Goal: Information Seeking & Learning: Find specific fact

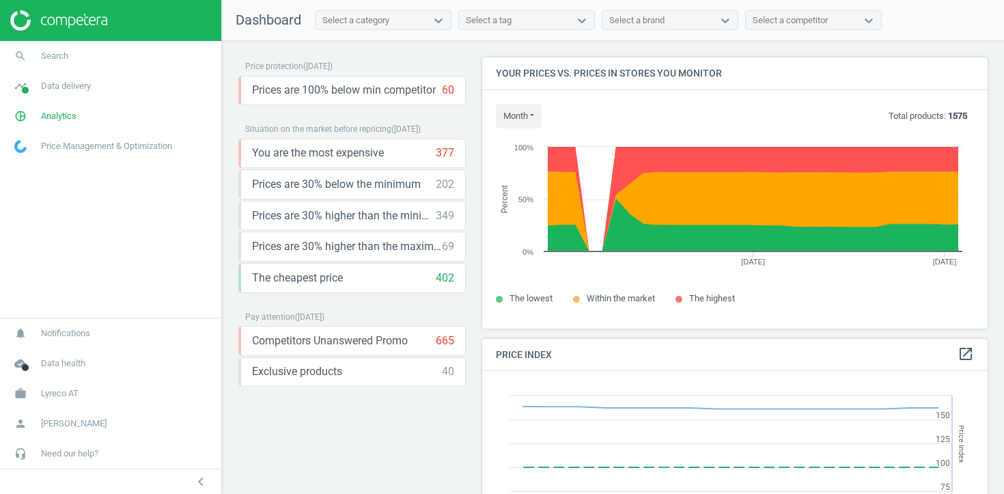
scroll to position [272, 506]
click at [81, 120] on link "pie_chart_outlined Analytics" at bounding box center [110, 116] width 221 height 30
click at [29, 166] on span "Products" at bounding box center [31, 166] width 32 height 11
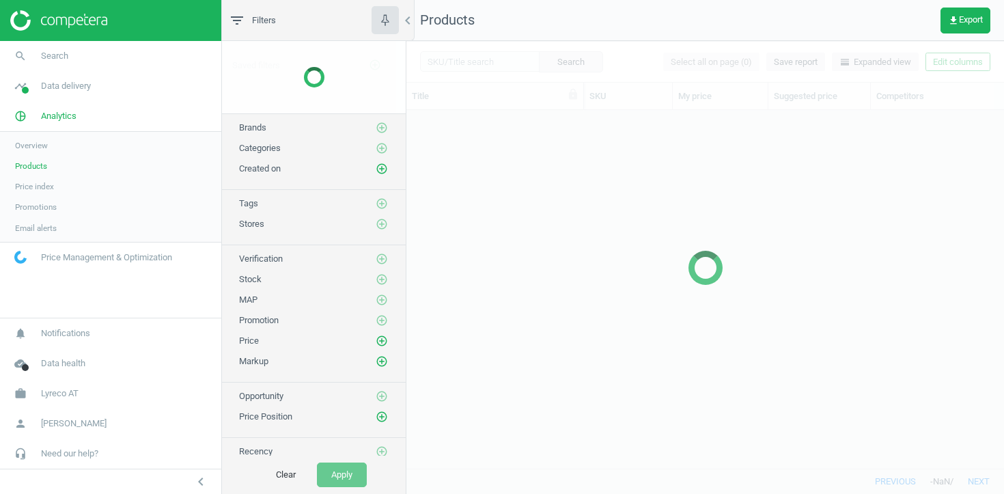
scroll to position [358, 598]
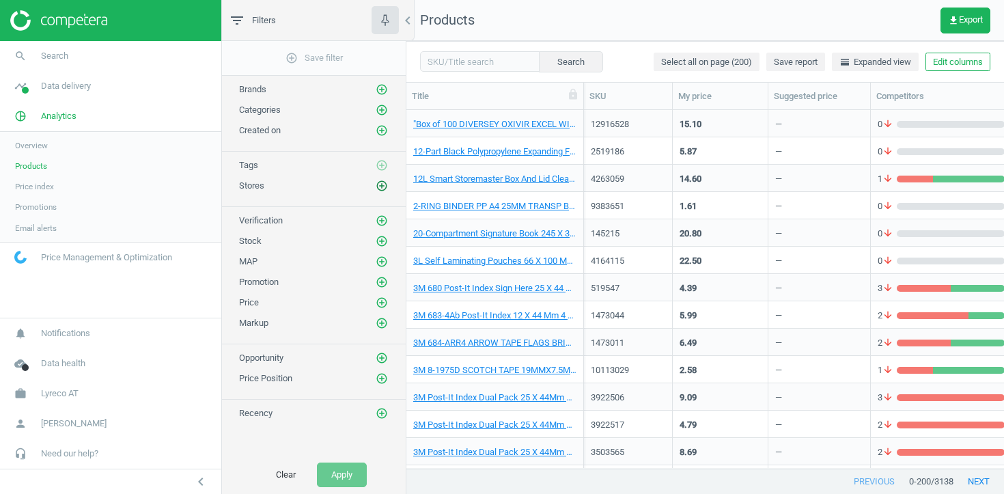
click at [379, 190] on icon "add_circle_outline" at bounding box center [382, 186] width 12 height 12
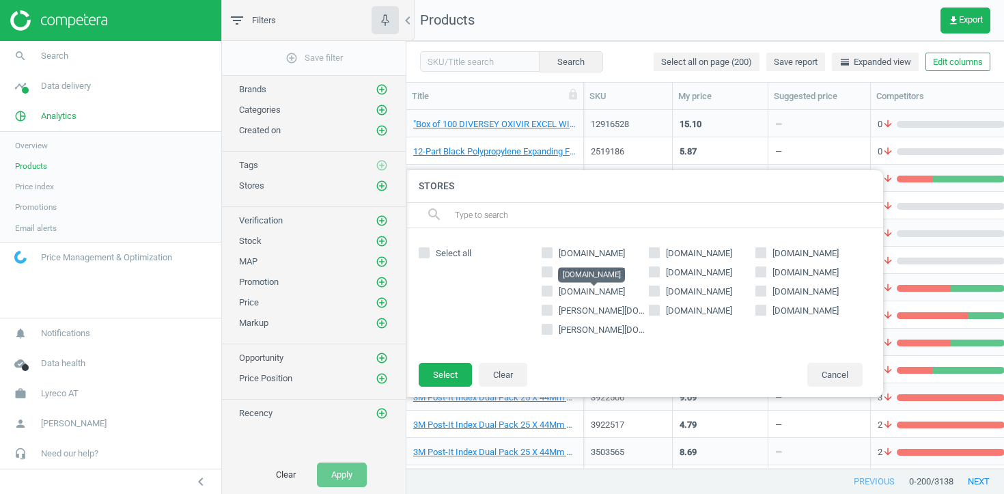
click at [592, 296] on span "[DOMAIN_NAME]" at bounding box center [592, 292] width 72 height 12
click at [552, 295] on input "[DOMAIN_NAME]" at bounding box center [547, 290] width 9 height 9
checkbox input "true"
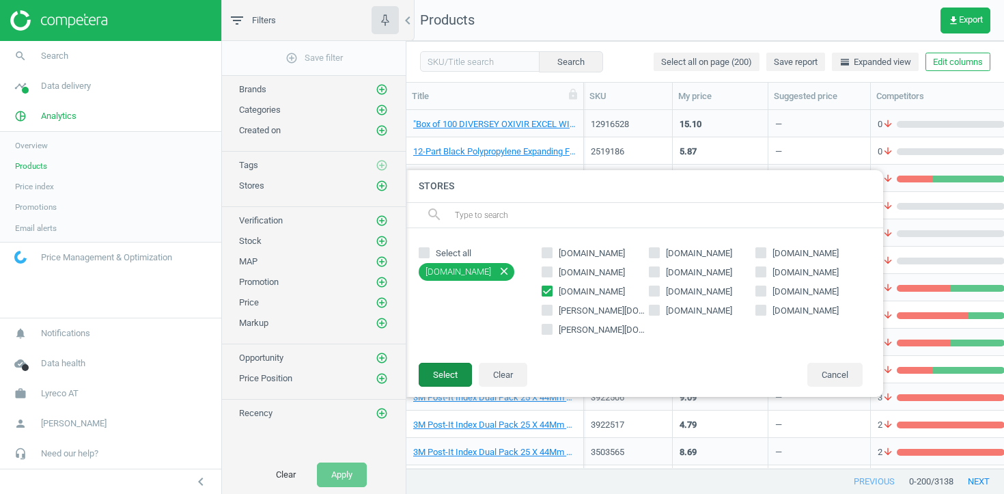
click at [460, 363] on button "Select" at bounding box center [445, 375] width 53 height 25
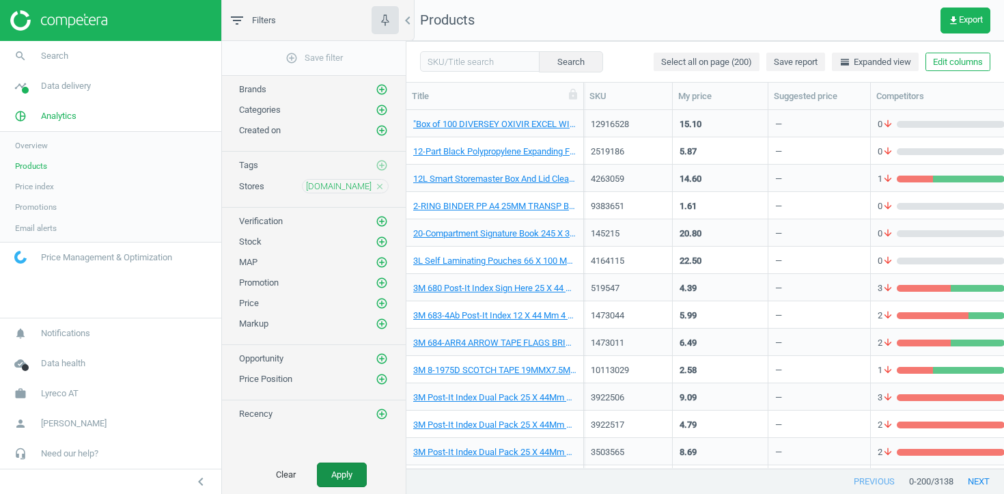
click at [332, 480] on button "Apply" at bounding box center [342, 475] width 50 height 25
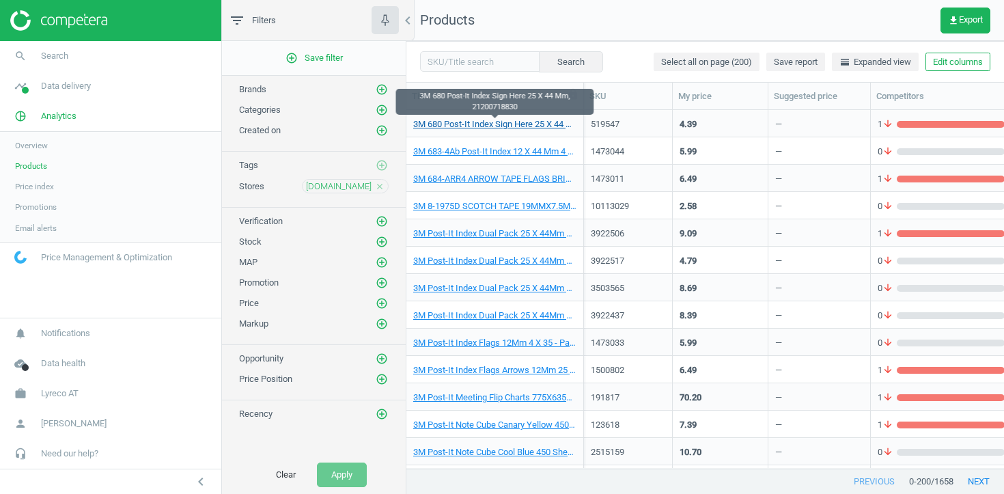
click at [492, 124] on link "3M 680 Post-It Index Sign Here 25 X 44 Mm, 21200718830" at bounding box center [494, 124] width 163 height 12
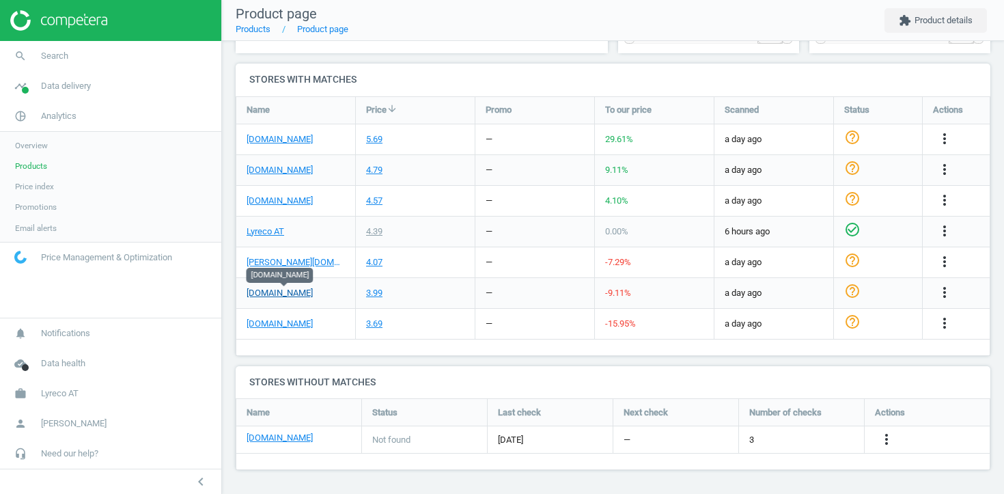
click at [309, 296] on link "[DOMAIN_NAME]" at bounding box center [280, 293] width 66 height 12
click at [302, 327] on link "[DOMAIN_NAME]" at bounding box center [280, 324] width 66 height 12
click at [94, 55] on link "search Search" at bounding box center [110, 56] width 221 height 30
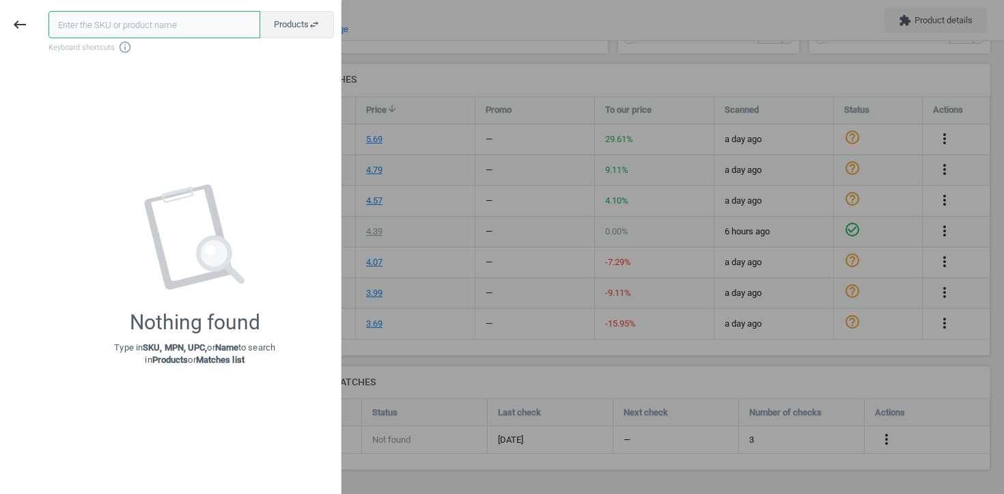
paste input "4170515"
type input "4170515"
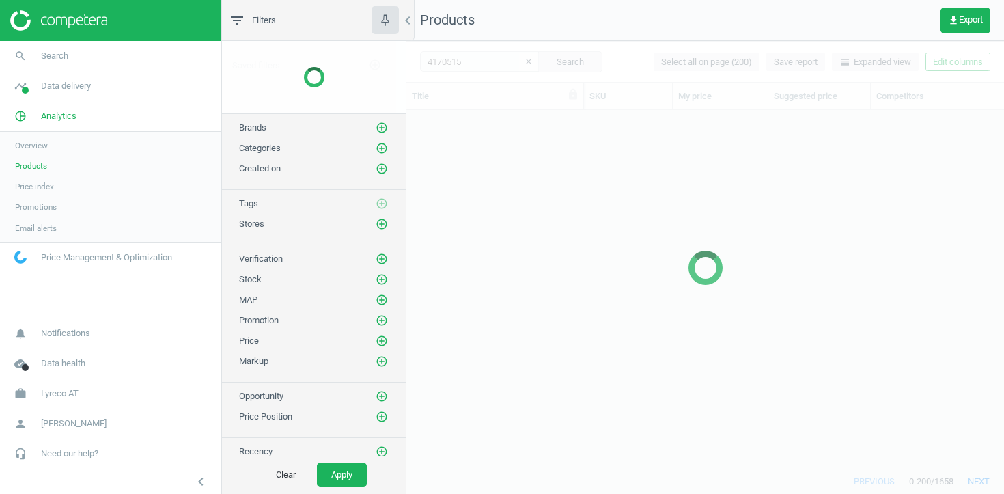
scroll to position [358, 598]
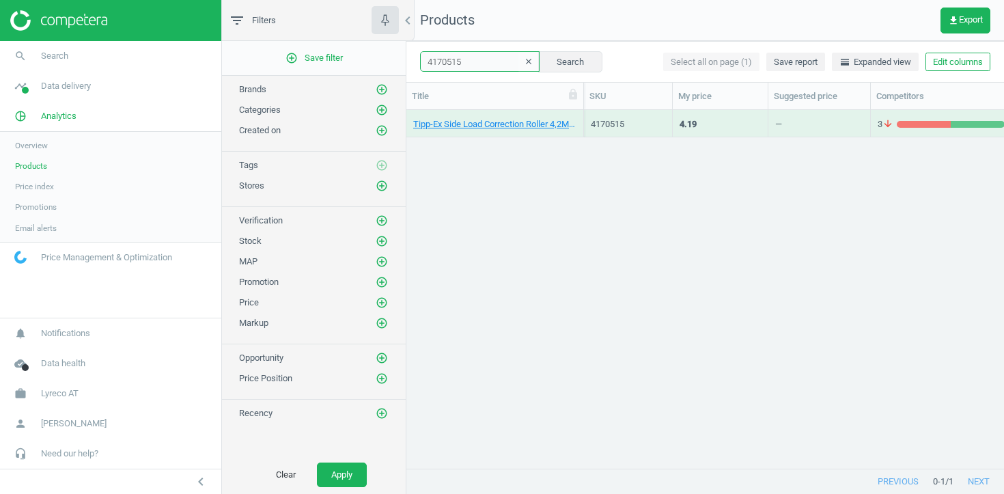
click at [482, 62] on input "4170515" at bounding box center [480, 61] width 120 height 20
paste input "473936"
paste input "483656"
type input "4170515 473936 483656"
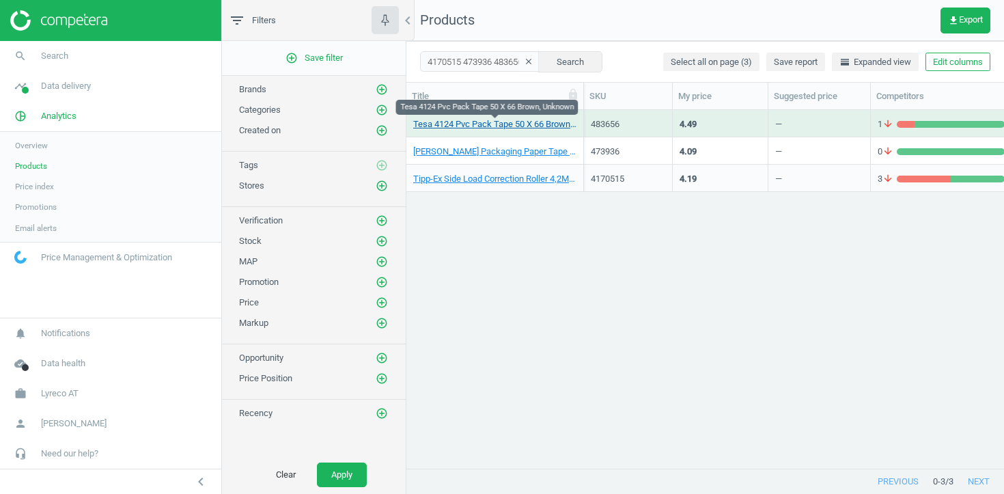
click at [476, 122] on link "Tesa 4124 Pvc Pack Tape 50 X 66 Brown, Unknown" at bounding box center [494, 124] width 163 height 12
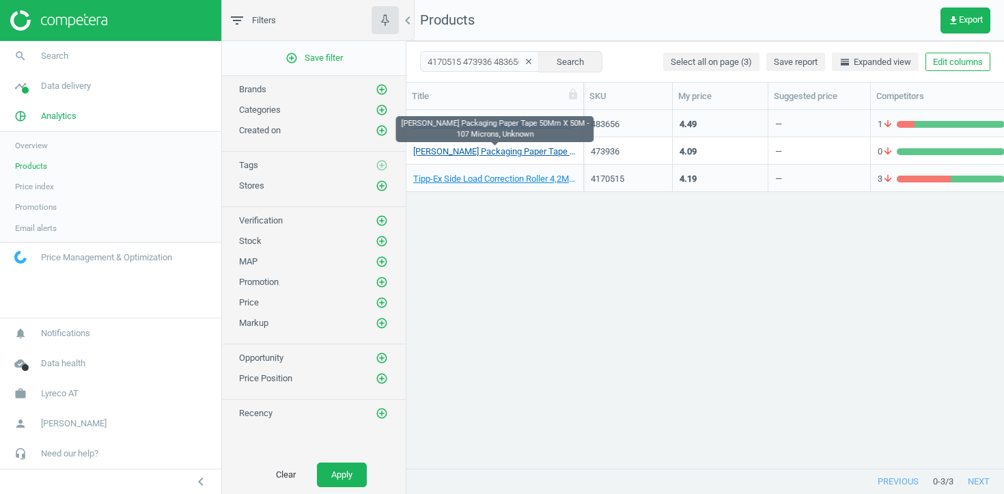
click at [476, 150] on link "[PERSON_NAME] Packaging Paper Tape 50Mm X 50M - 107 Microns, Unknown" at bounding box center [494, 152] width 163 height 12
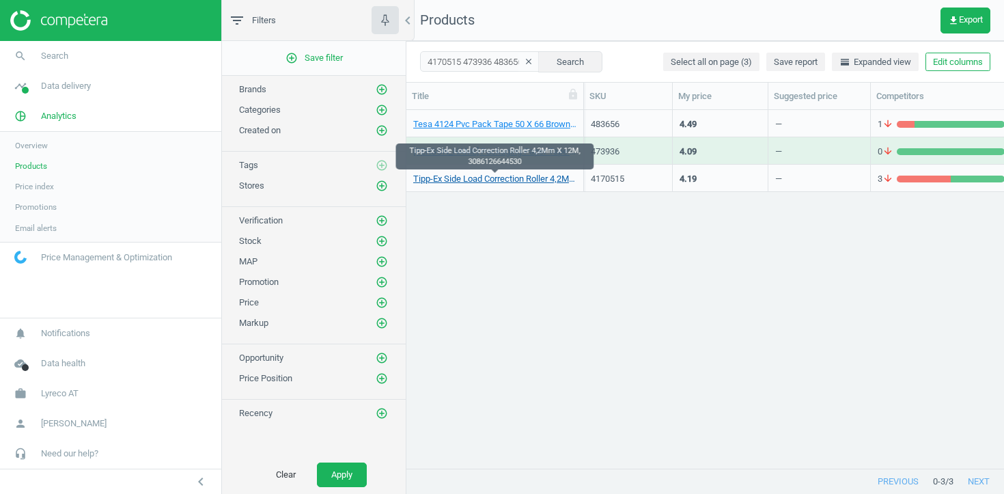
click at [479, 176] on link "Tipp-Ex Side Load Correction Roller 4,2Mm X 12M, 3086126644530" at bounding box center [494, 179] width 163 height 12
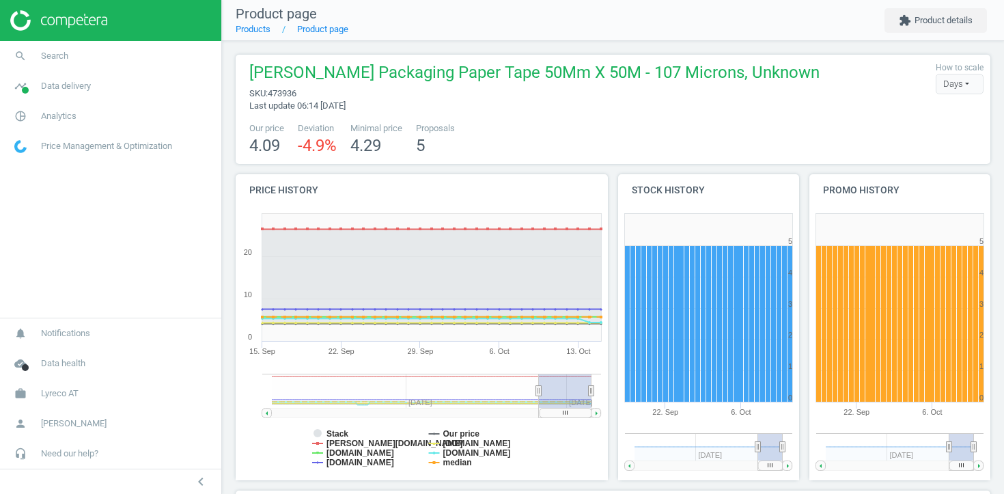
scroll to position [424, 0]
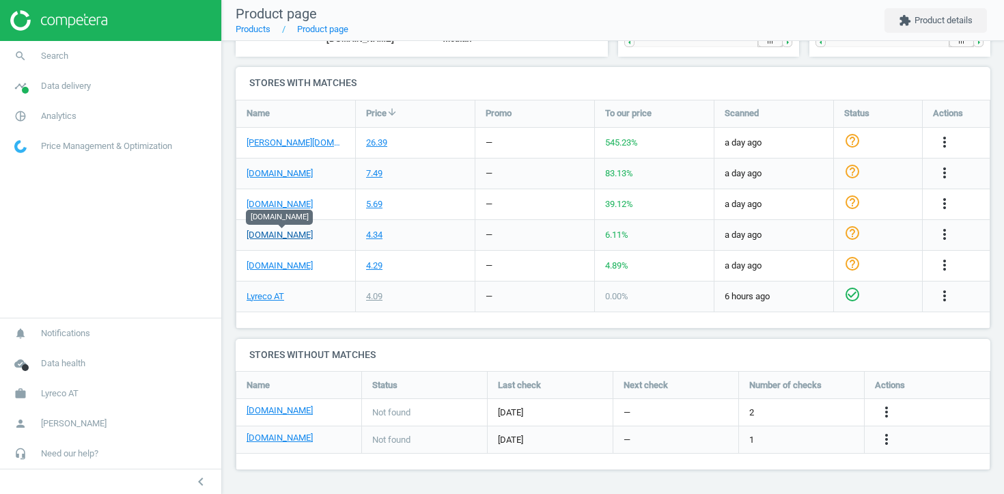
click at [295, 236] on link "[DOMAIN_NAME]" at bounding box center [280, 235] width 66 height 12
drag, startPoint x: 333, startPoint y: 232, endPoint x: 243, endPoint y: 233, distance: 90.9
click at [242, 234] on div "[DOMAIN_NAME]" at bounding box center [295, 235] width 119 height 30
copy link "[DOMAIN_NAME]"
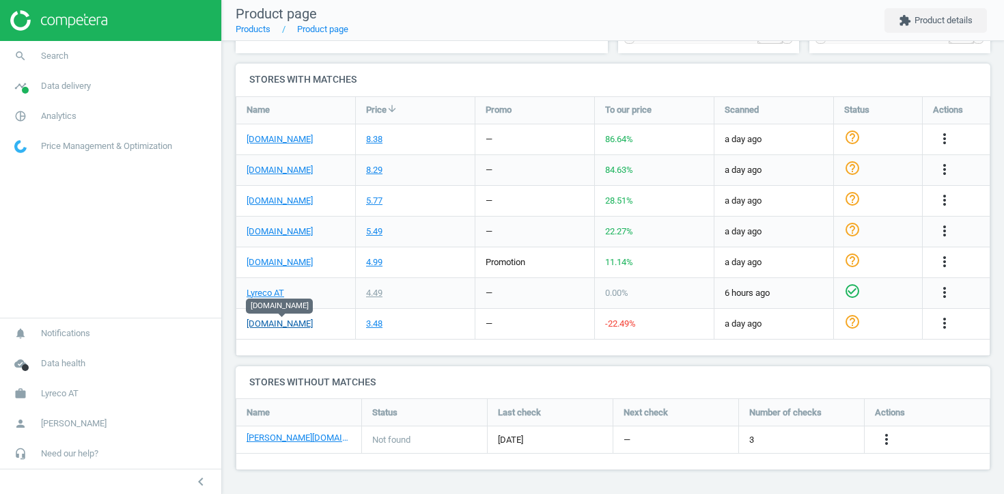
click at [290, 324] on link "[DOMAIN_NAME]" at bounding box center [280, 324] width 66 height 12
drag, startPoint x: 324, startPoint y: 327, endPoint x: 240, endPoint y: 325, distance: 83.4
click at [240, 325] on div "[DOMAIN_NAME]" at bounding box center [295, 324] width 119 height 30
copy link "[DOMAIN_NAME]"
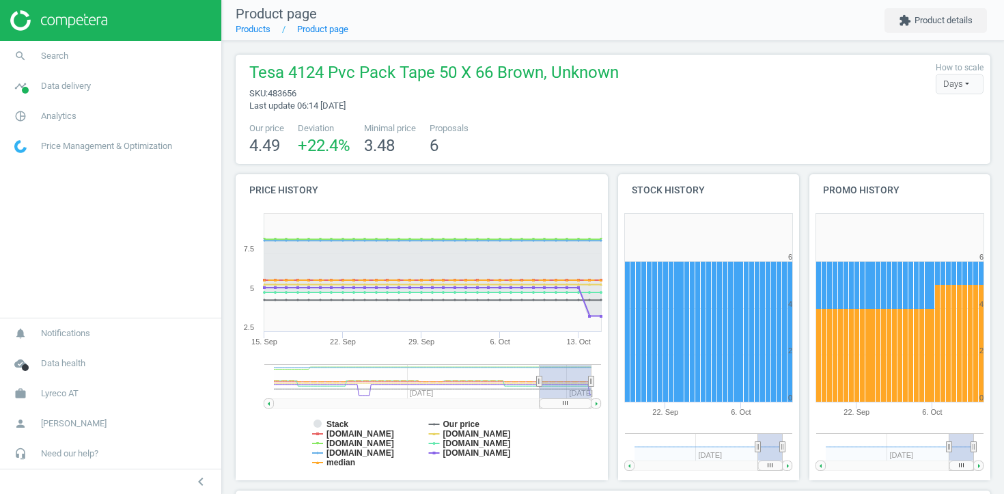
scroll to position [427, 0]
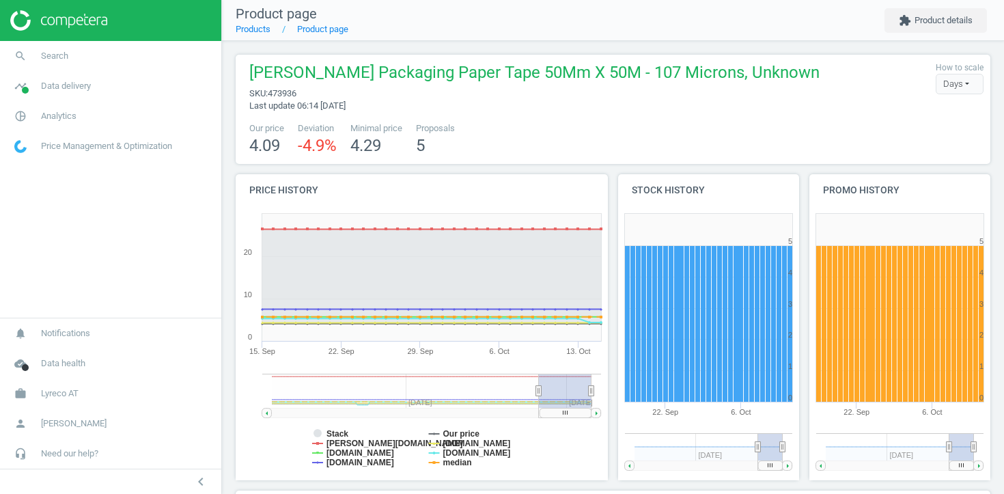
scroll to position [424, 0]
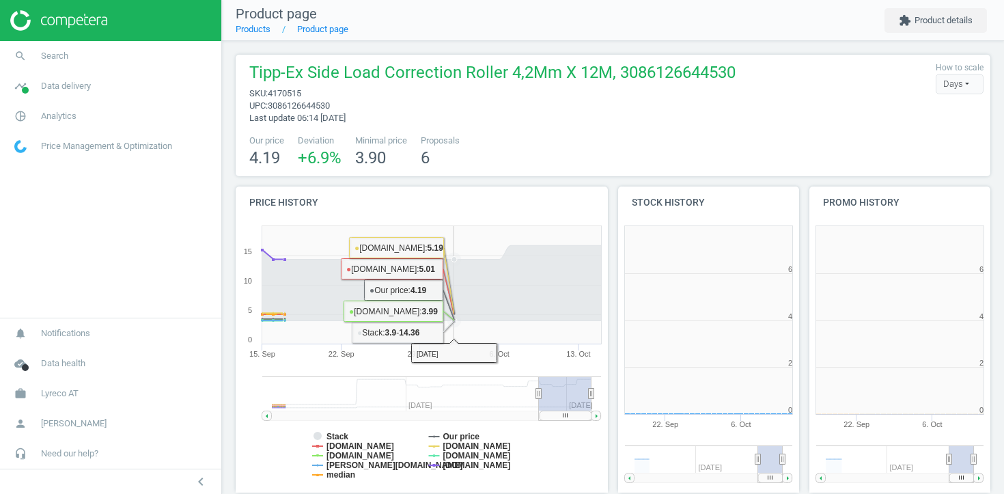
scroll to position [274, 182]
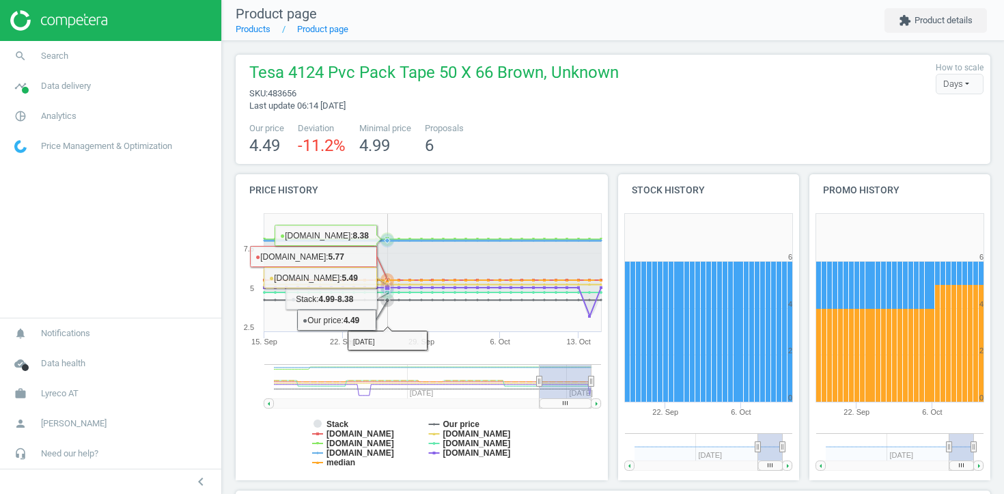
scroll to position [427, 0]
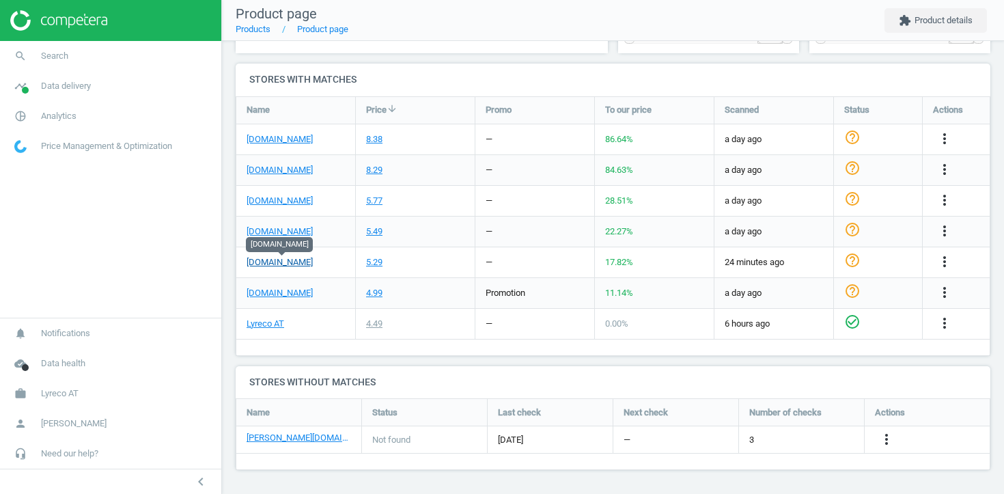
click at [299, 258] on link "office-partner.de" at bounding box center [280, 262] width 66 height 12
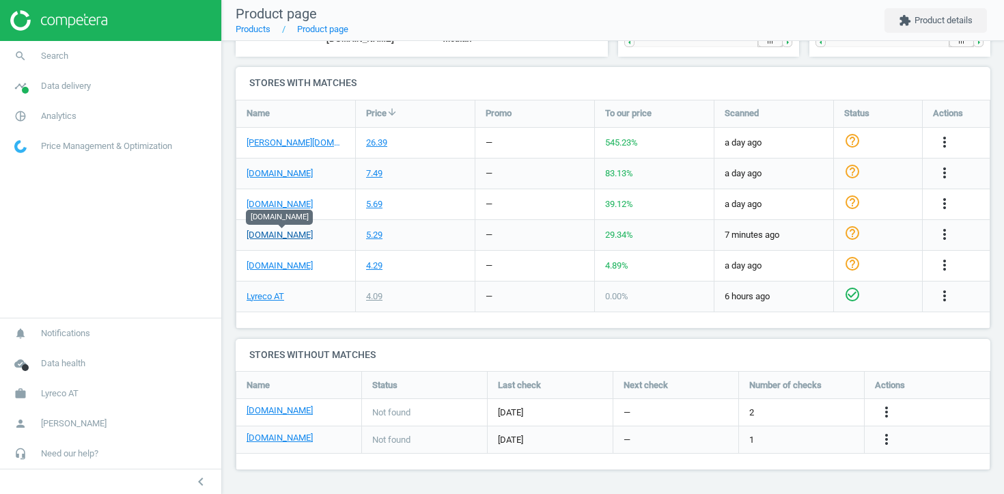
click at [302, 236] on link "office-partner.de" at bounding box center [280, 235] width 66 height 12
click at [941, 234] on icon "more_vert" at bounding box center [945, 234] width 16 height 16
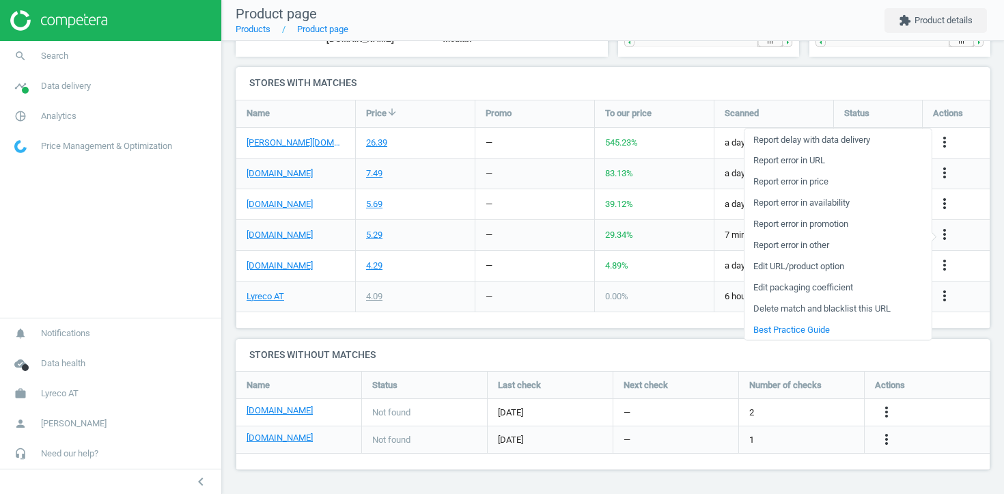
click at [823, 264] on link "Edit URL/product option" at bounding box center [838, 266] width 187 height 21
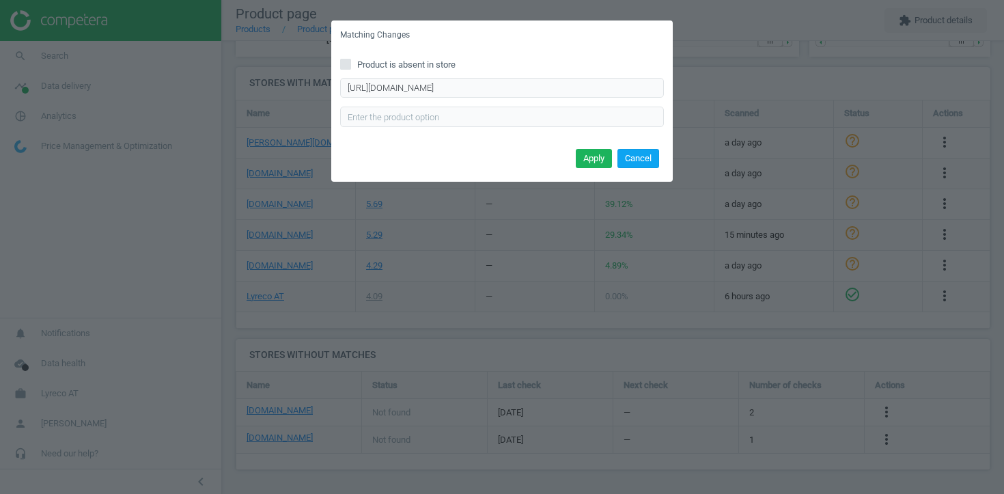
click at [642, 150] on button "Cancel" at bounding box center [639, 158] width 42 height 19
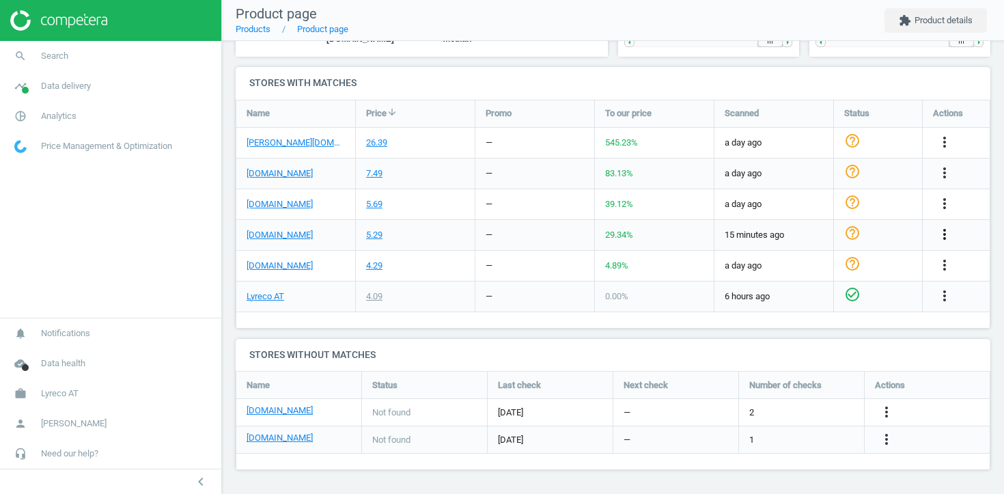
click at [942, 230] on icon "more_vert" at bounding box center [945, 234] width 16 height 16
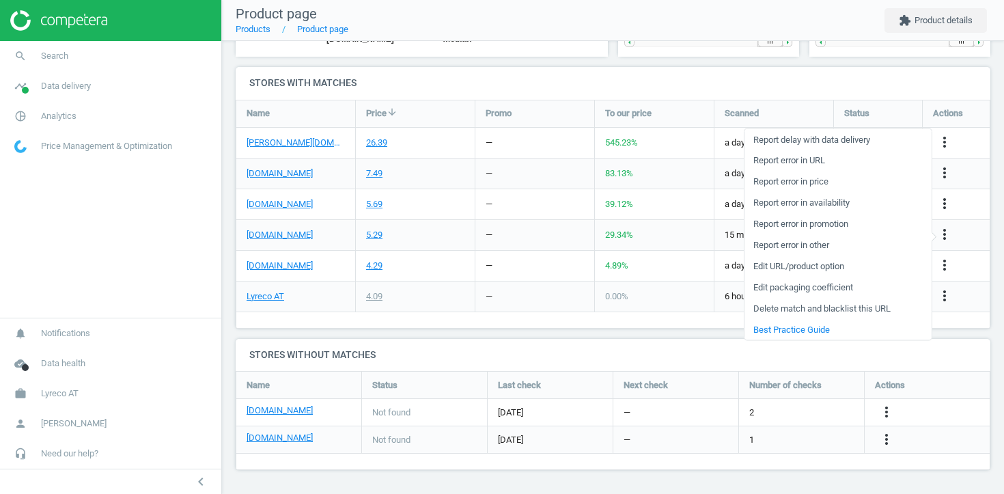
click at [828, 180] on link "Report error in price" at bounding box center [838, 181] width 187 height 21
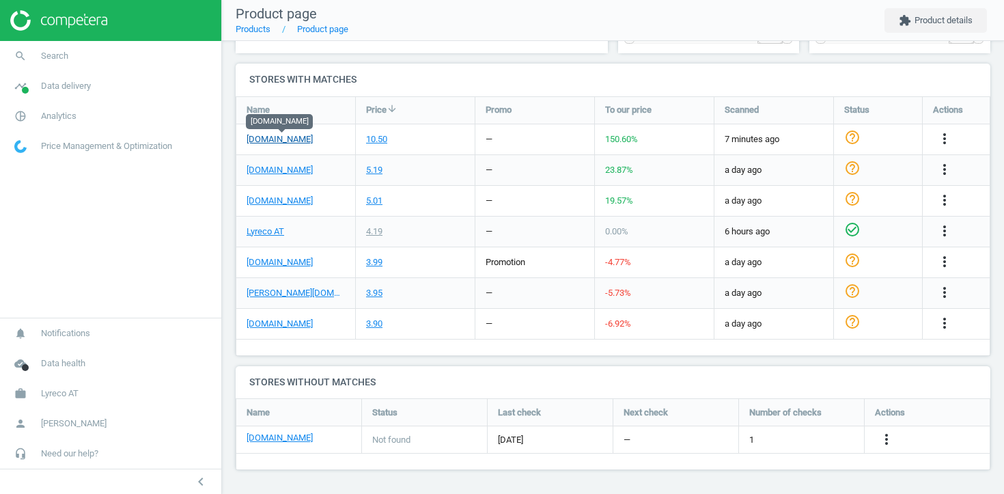
click at [303, 140] on link "office-partner.de" at bounding box center [280, 139] width 66 height 12
click at [297, 138] on link "office-partner.de" at bounding box center [280, 139] width 66 height 12
click at [944, 147] on button "more_vert" at bounding box center [945, 139] width 16 height 18
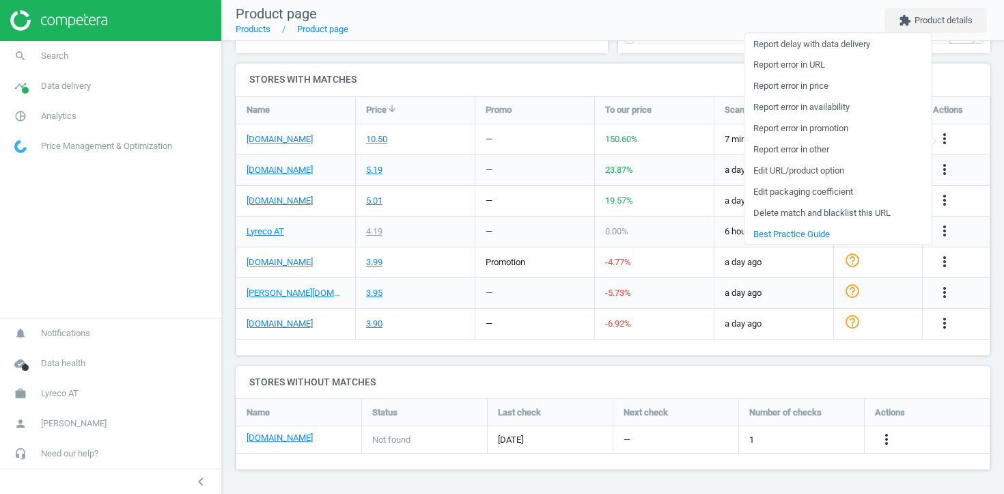
click at [827, 167] on link "Edit URL/product option" at bounding box center [838, 170] width 187 height 21
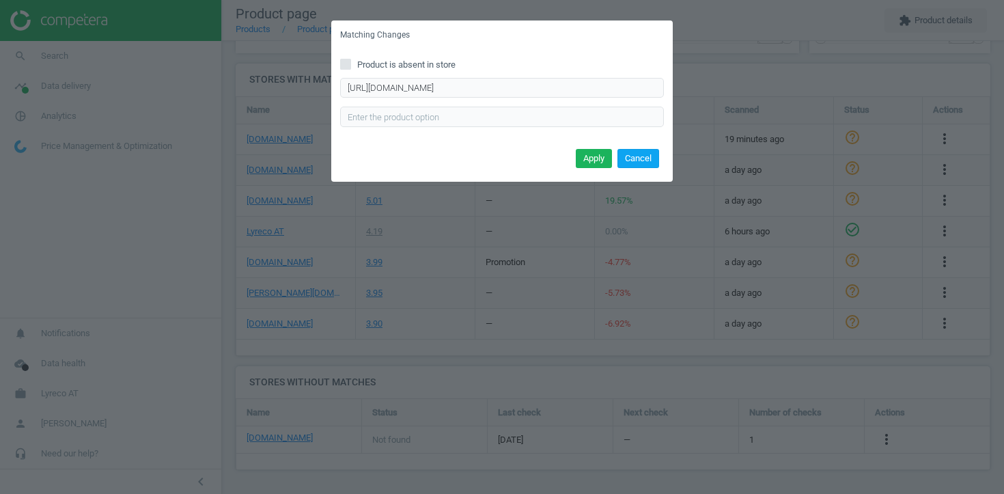
click at [637, 157] on button "Cancel" at bounding box center [639, 158] width 42 height 19
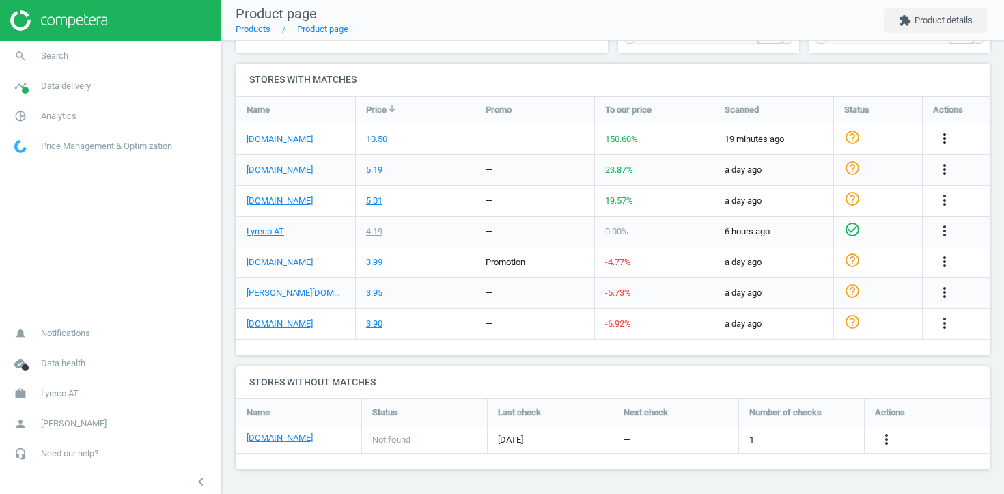
click at [948, 136] on icon "more_vert" at bounding box center [945, 138] width 16 height 16
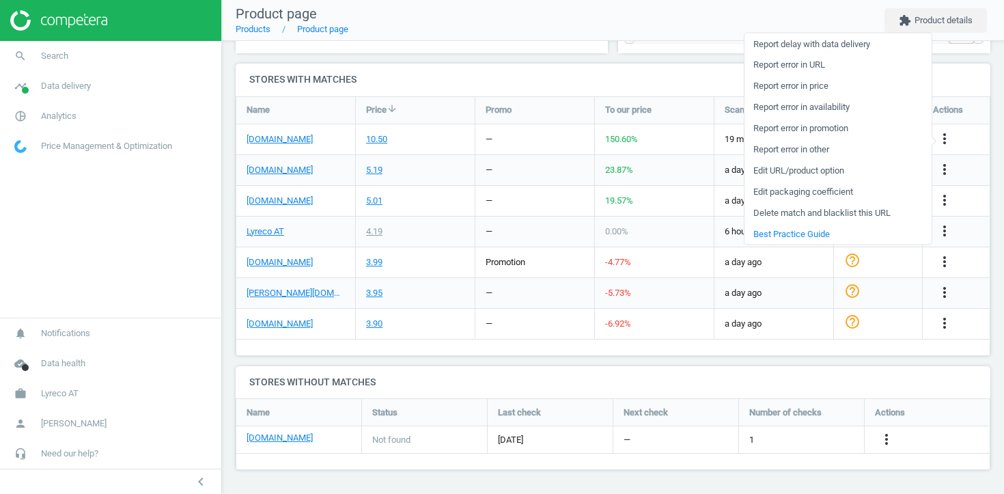
click at [829, 81] on link "Report error in price" at bounding box center [838, 85] width 187 height 21
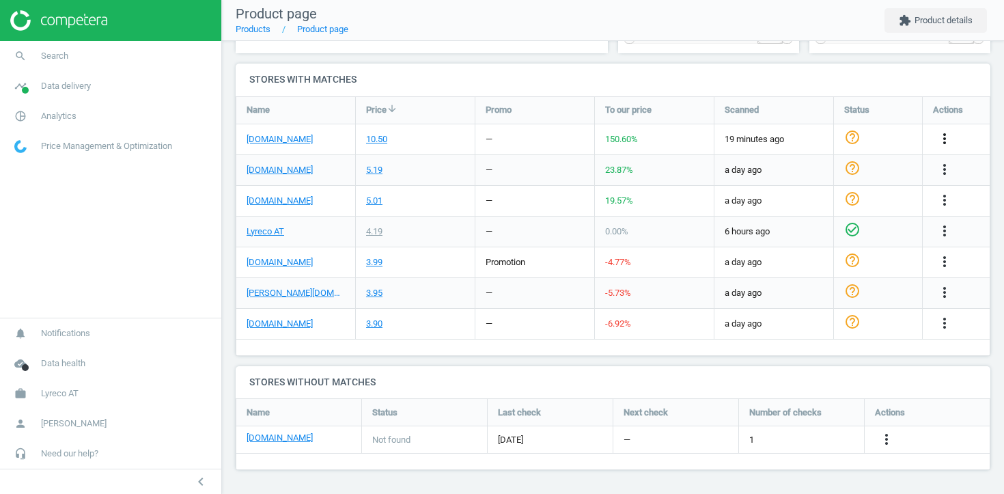
click at [943, 137] on icon "more_vert" at bounding box center [945, 138] width 16 height 16
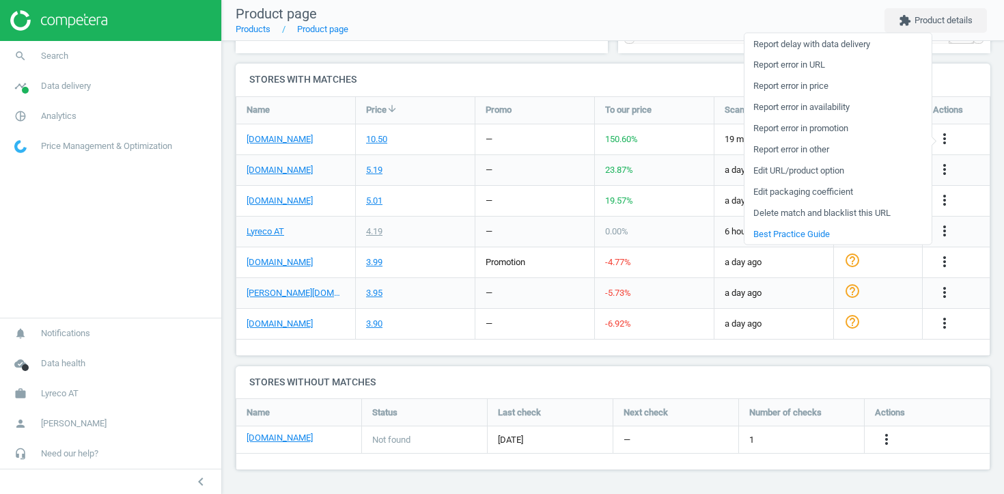
click at [843, 186] on link "Edit packaging coefficient" at bounding box center [838, 191] width 187 height 21
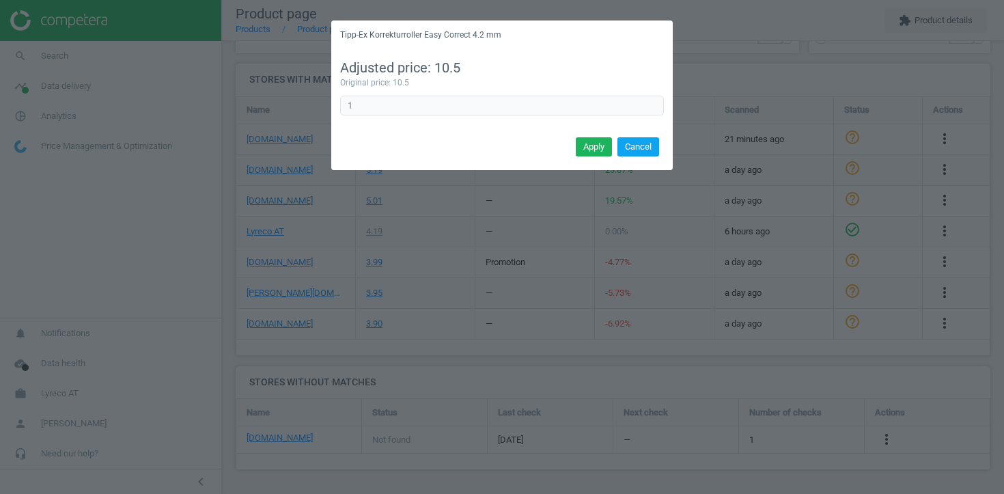
click at [646, 148] on button "Cancel" at bounding box center [639, 146] width 42 height 19
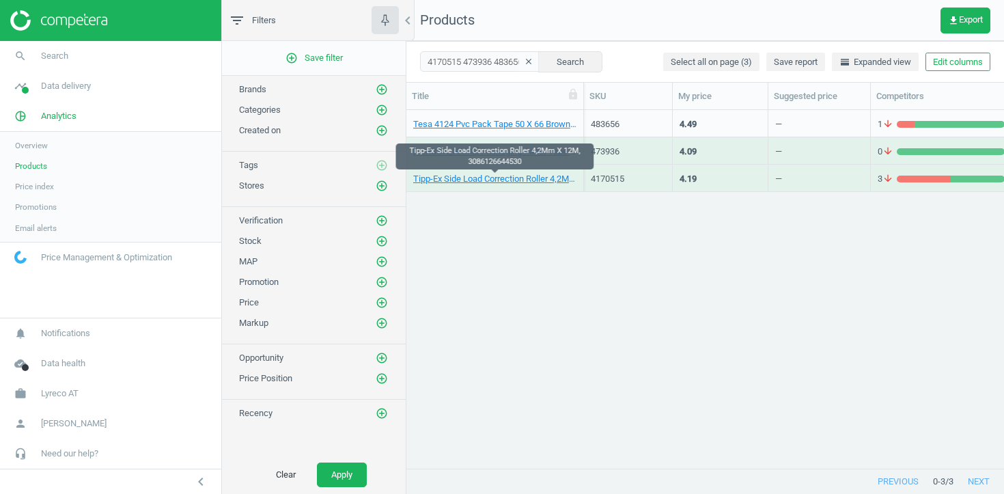
scroll to position [358, 598]
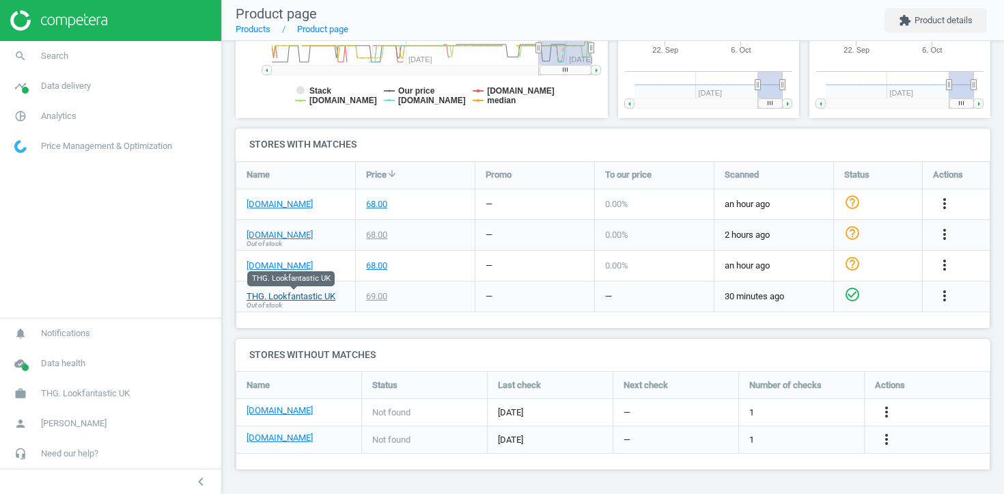
click at [296, 292] on link "THG. Lookfantastic UK" at bounding box center [291, 296] width 89 height 12
drag, startPoint x: 345, startPoint y: 296, endPoint x: 243, endPoint y: 296, distance: 102.5
click at [242, 296] on div "THG. Lookfantastic UK Out of stock" at bounding box center [295, 296] width 119 height 30
copy link "THG. Lookfantastic UK"
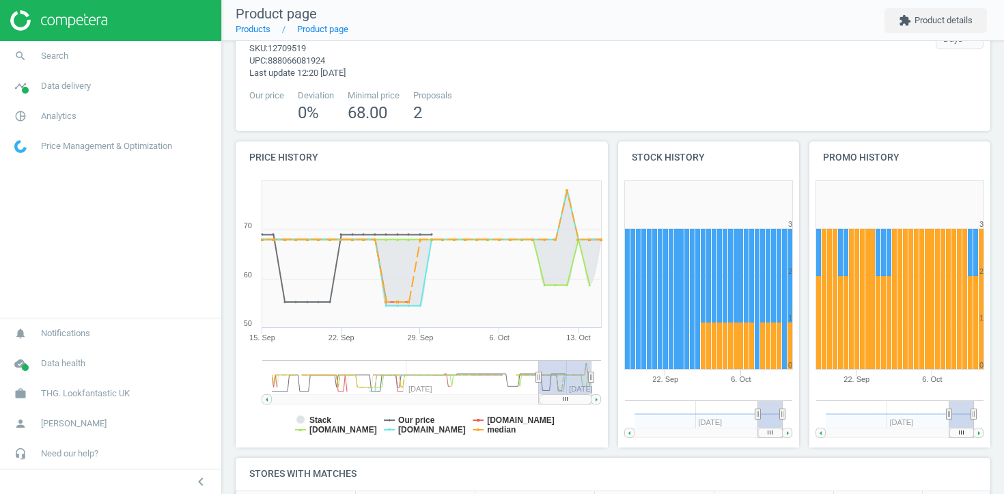
scroll to position [12, 0]
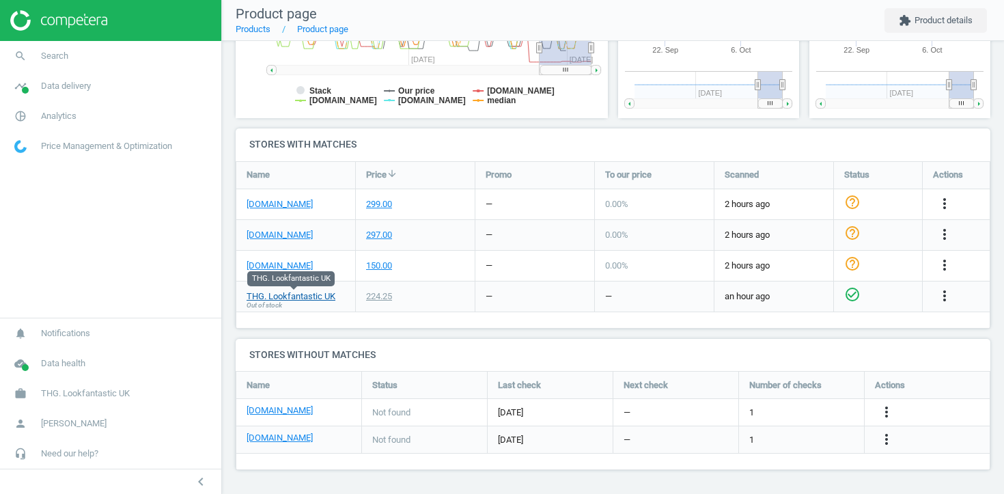
click at [307, 292] on link "THG. Lookfantastic UK" at bounding box center [291, 296] width 89 height 12
click at [322, 297] on link "THG. Lookfantastic UK" at bounding box center [291, 296] width 89 height 12
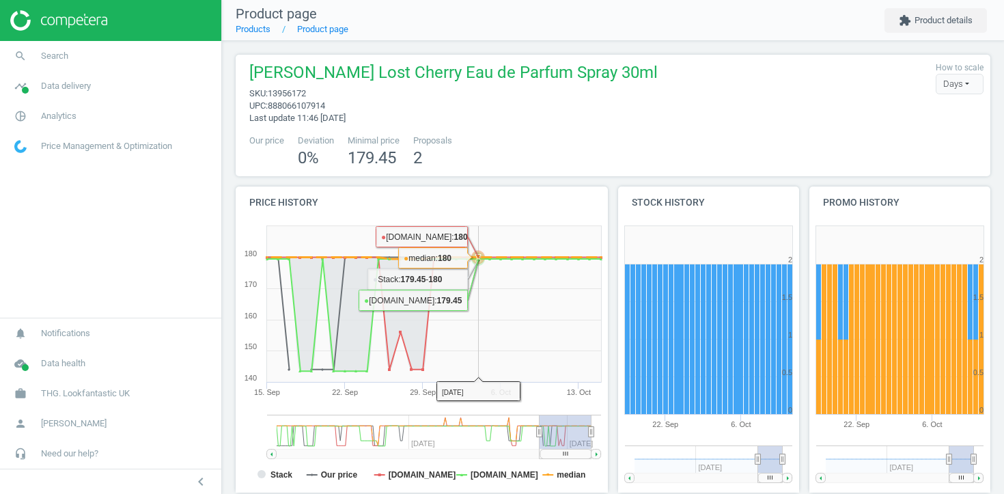
scroll to position [371, 0]
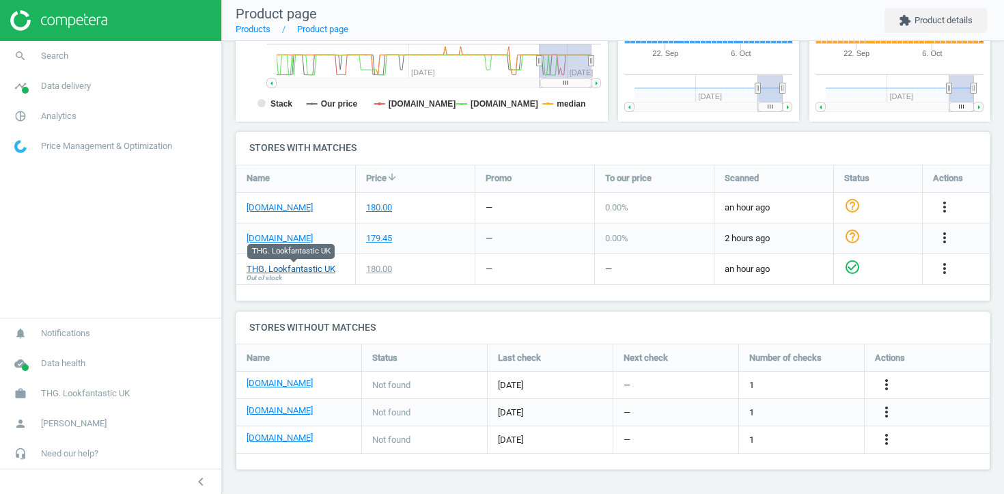
click at [314, 273] on link "THG. Lookfantastic UK" at bounding box center [291, 269] width 89 height 12
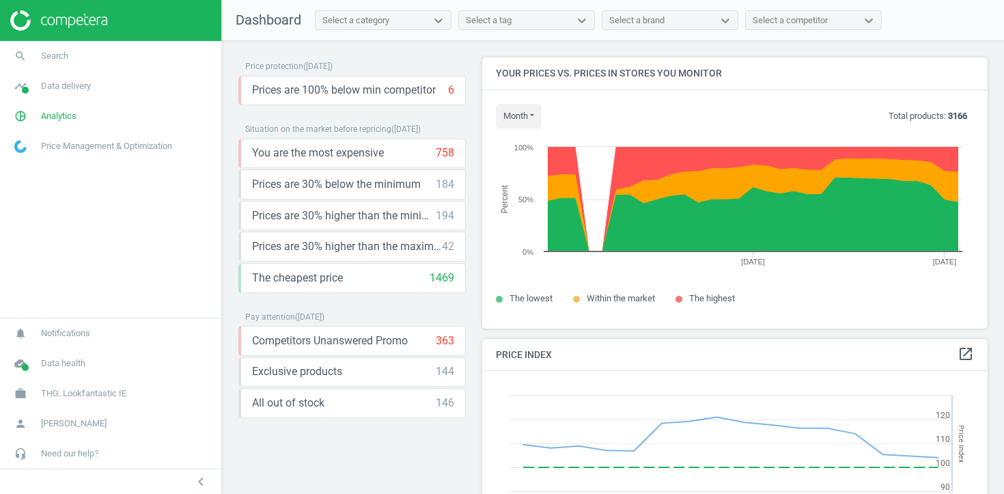
scroll to position [272, 506]
click at [80, 84] on span "Data delivery" at bounding box center [66, 86] width 50 height 12
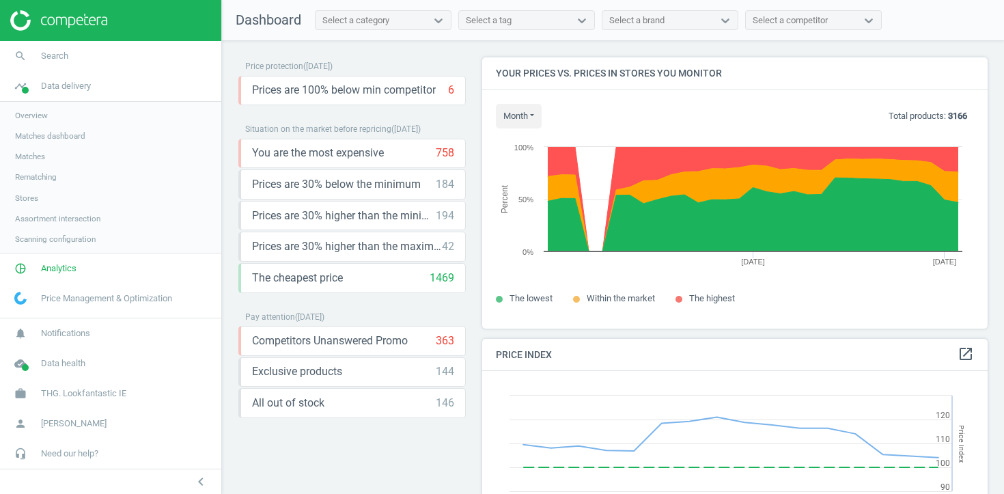
click at [31, 198] on span "Stores" at bounding box center [26, 198] width 23 height 11
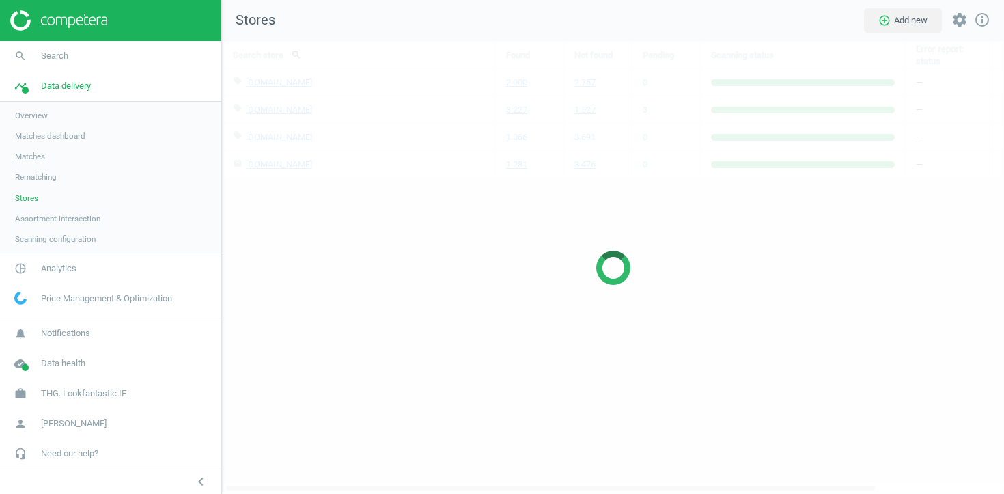
scroll to position [454, 783]
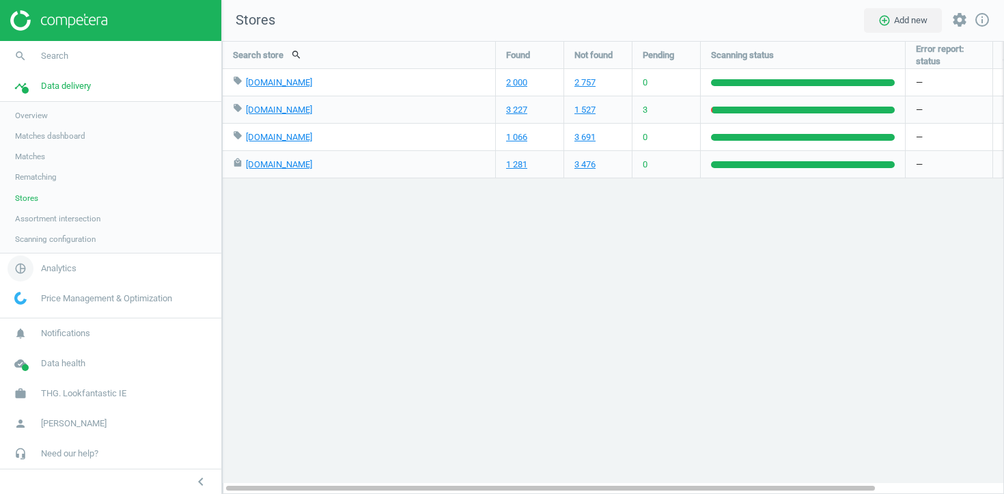
click at [61, 273] on span "Analytics" at bounding box center [59, 268] width 36 height 12
click at [36, 164] on span "Products" at bounding box center [31, 166] width 32 height 11
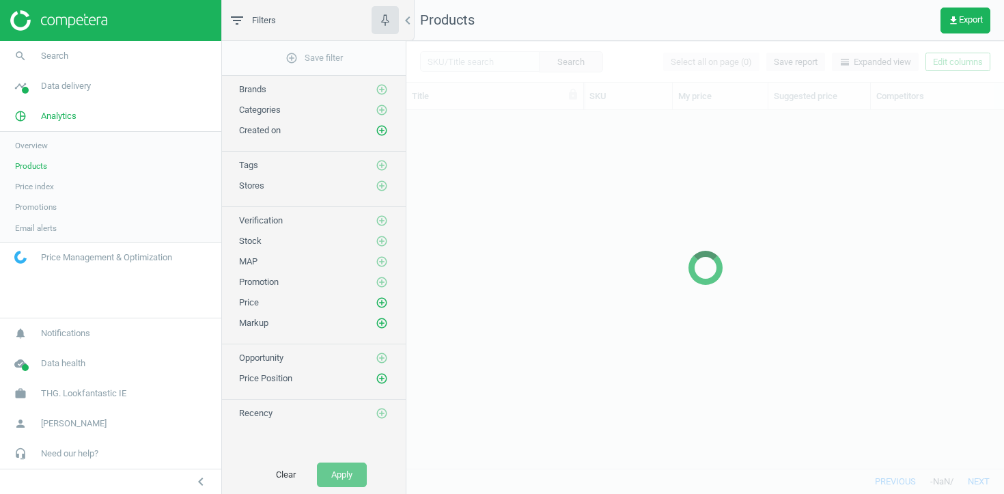
scroll to position [358, 598]
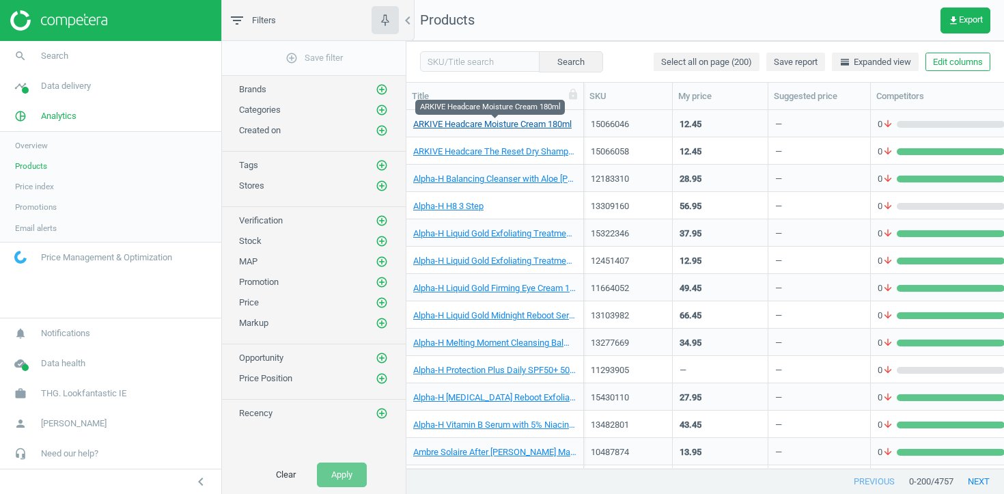
click at [454, 124] on link "ARKIVE Headcare Moisture Cream 180ml" at bounding box center [492, 124] width 159 height 12
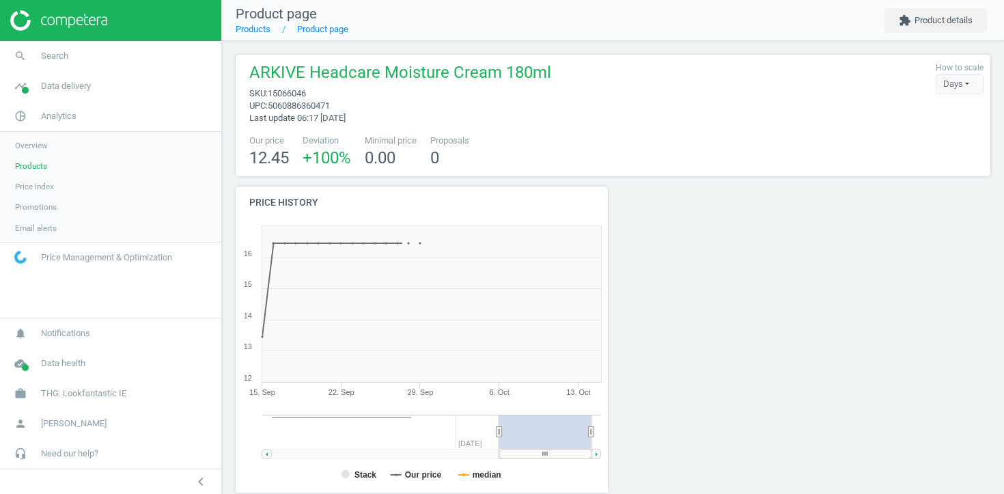
scroll to position [337, 0]
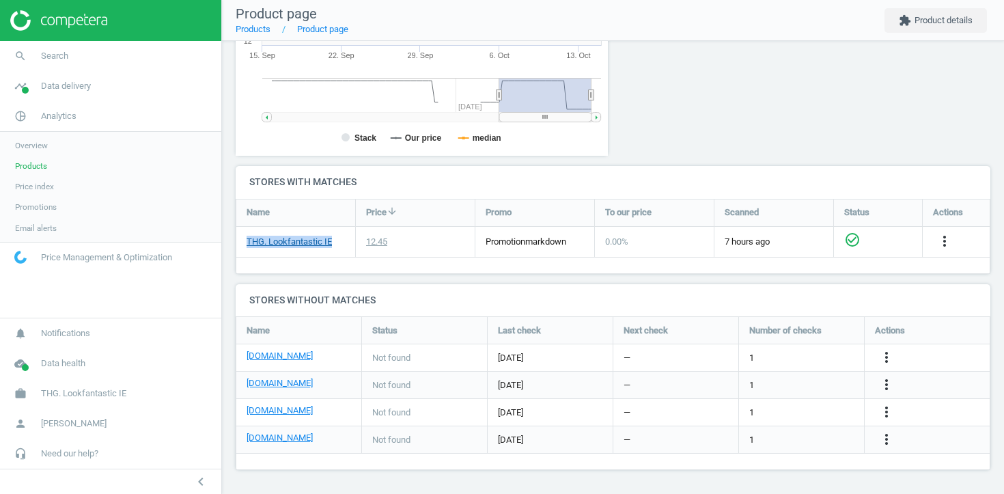
drag, startPoint x: 340, startPoint y: 243, endPoint x: 246, endPoint y: 243, distance: 93.6
click at [246, 243] on div "THG. Lookfantastic IE" at bounding box center [295, 242] width 119 height 30
copy link "THG. Lookfantastic IE"
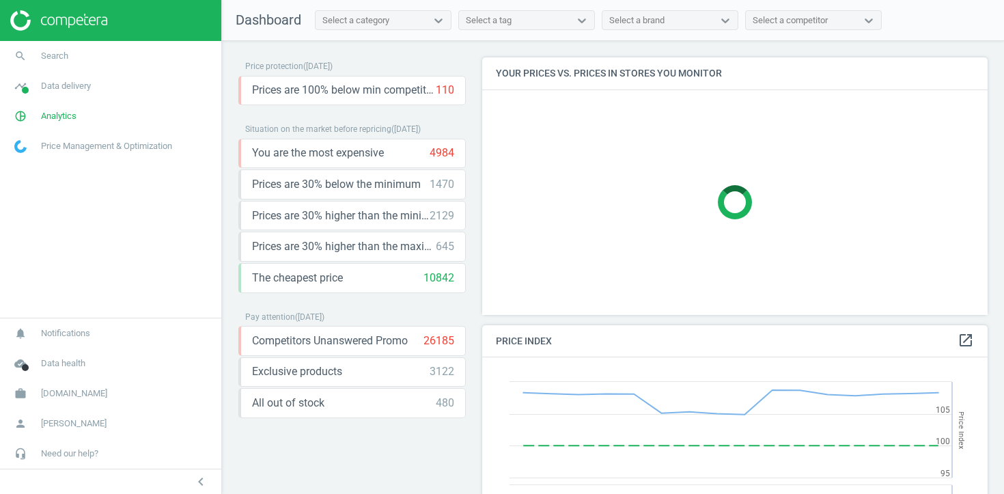
scroll to position [315, 506]
click at [98, 87] on link "timeline Data delivery" at bounding box center [110, 86] width 221 height 30
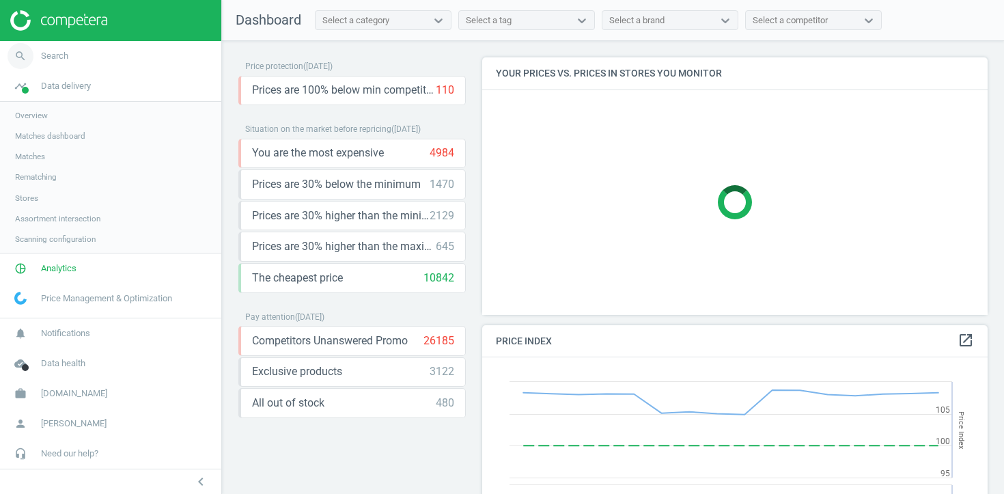
click at [104, 48] on link "search Search" at bounding box center [110, 56] width 221 height 30
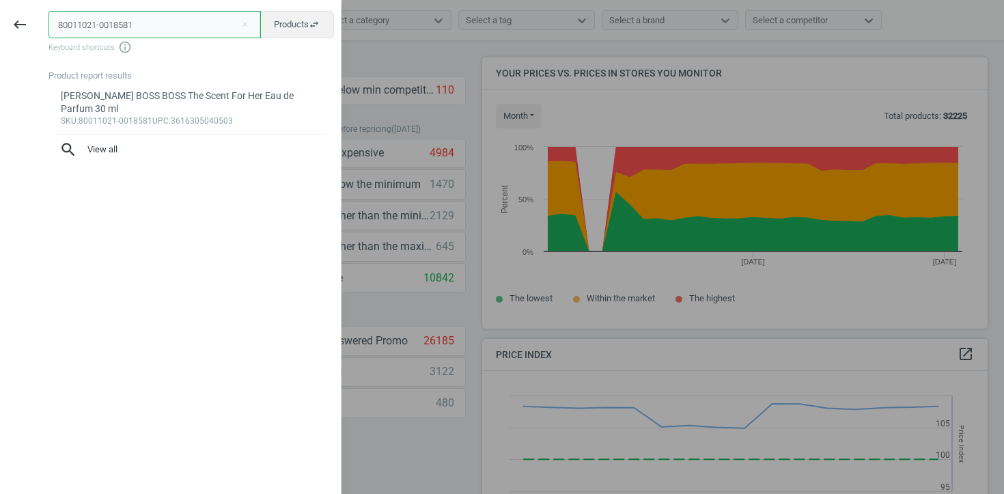
scroll to position [272, 506]
paste input "80011021-0018583"
type input "80011021-0018581 80011021-0018583"
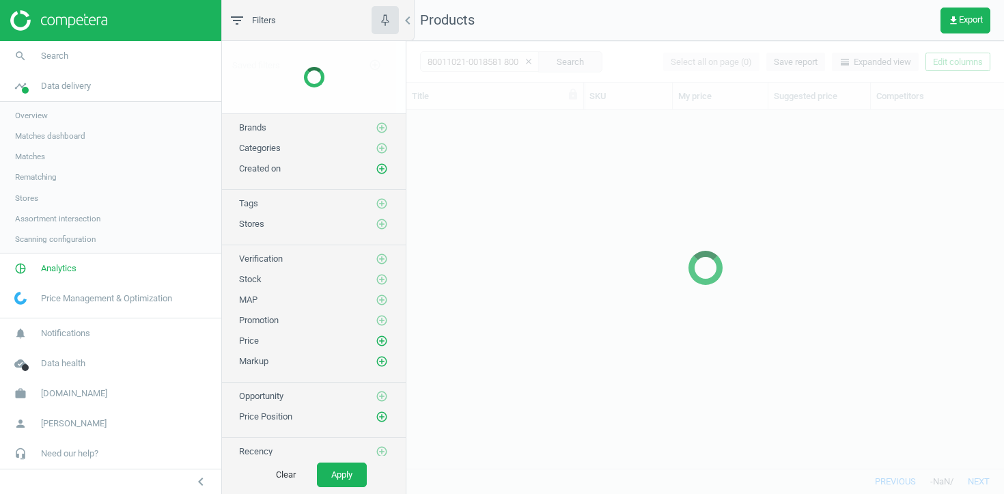
scroll to position [358, 598]
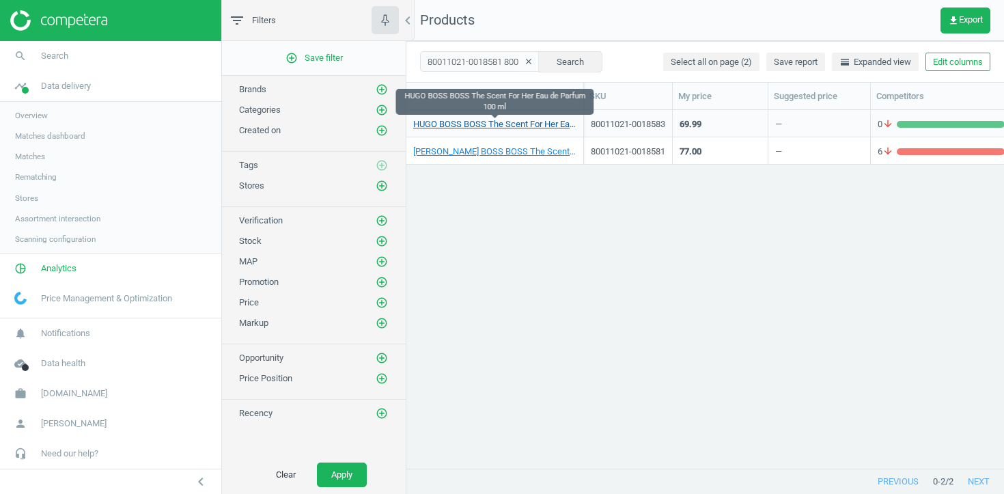
click at [471, 126] on link "HUGO BOSS BOSS The Scent For Her Eau de Parfum 100 ml" at bounding box center [494, 124] width 163 height 12
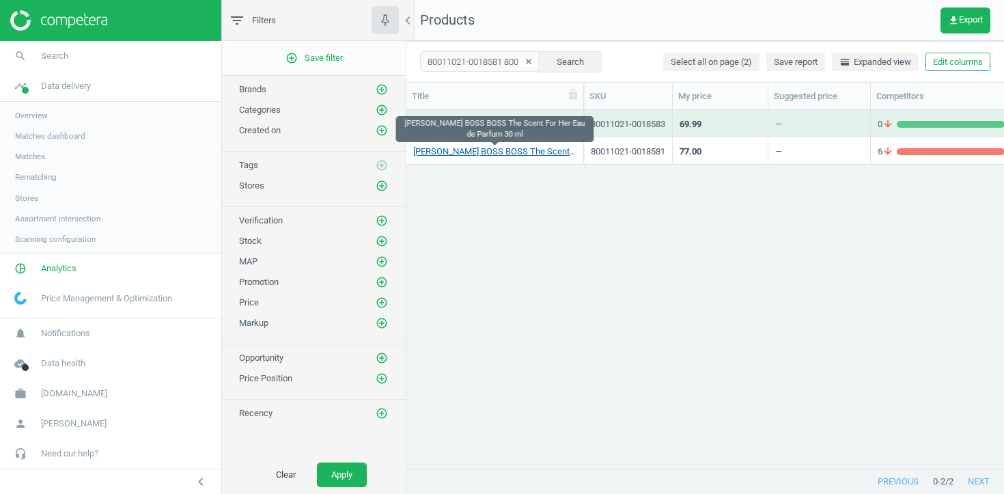
click at [471, 150] on link "HUGO BOSS BOSS The Scent For Her Eau de Parfum 30 ml" at bounding box center [494, 152] width 163 height 12
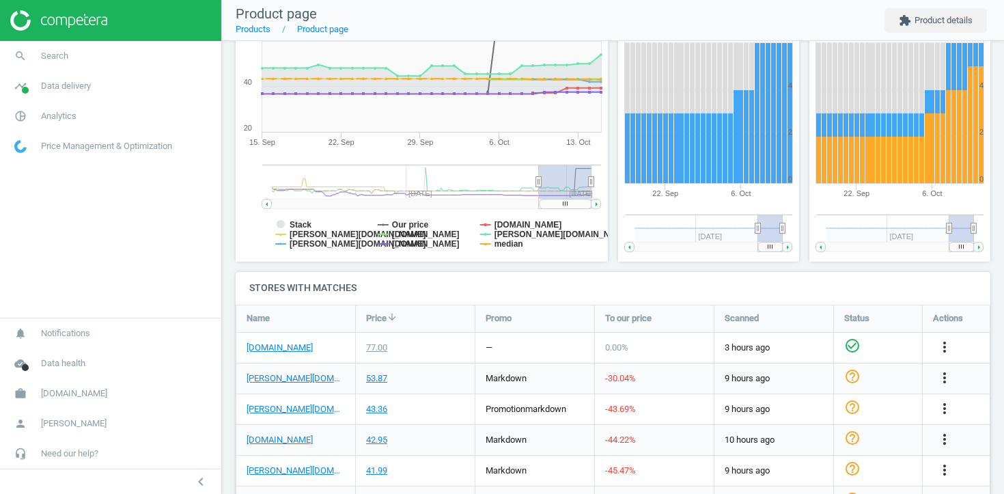
scroll to position [325, 0]
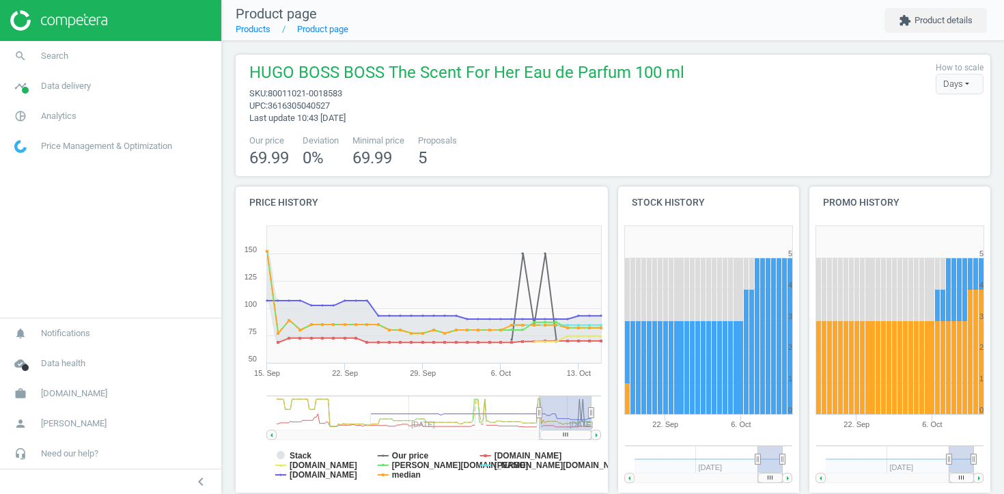
click at [311, 93] on span "80011021-0018583" at bounding box center [305, 93] width 74 height 10
click at [363, 93] on span "sku : 80011021-0018583" at bounding box center [466, 93] width 435 height 12
drag, startPoint x: 363, startPoint y: 93, endPoint x: 285, endPoint y: 96, distance: 78.6
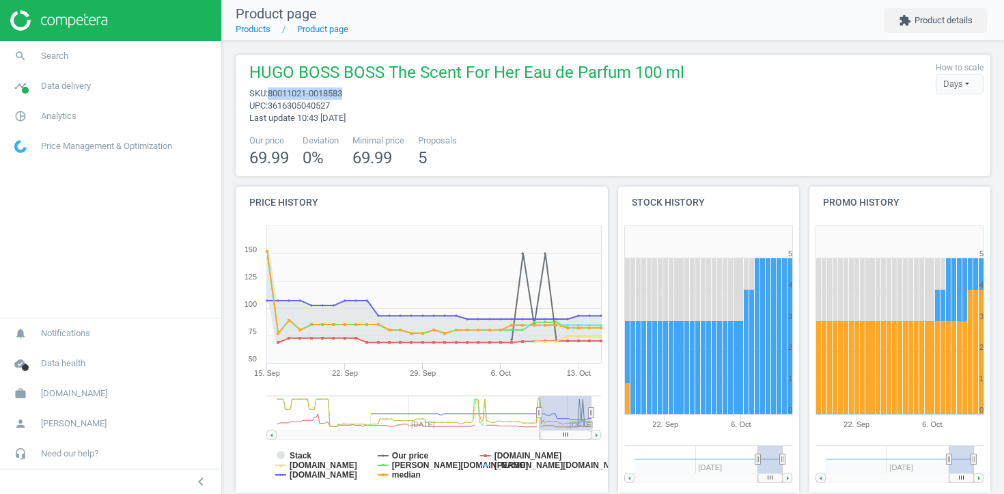
click at [284, 96] on span "sku : 80011021-0018583" at bounding box center [466, 93] width 435 height 12
copy span "80011021-0018583"
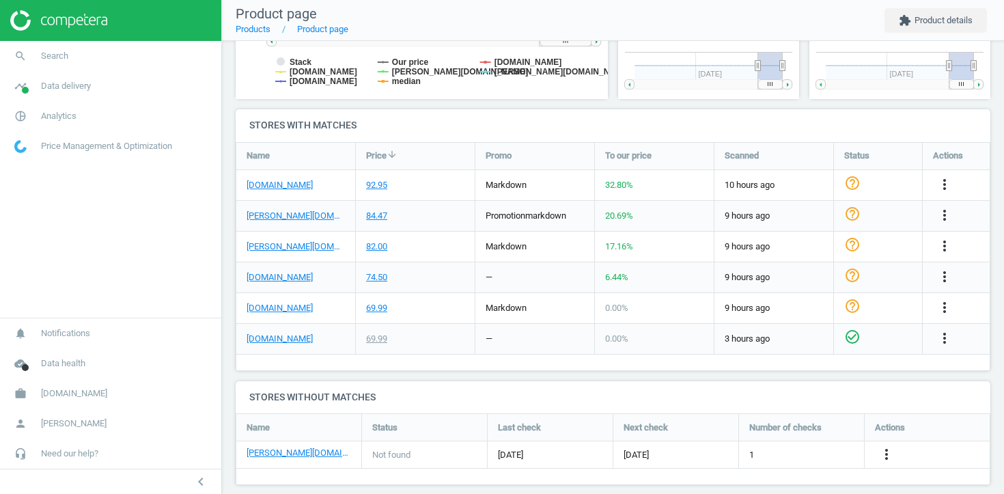
scroll to position [409, 0]
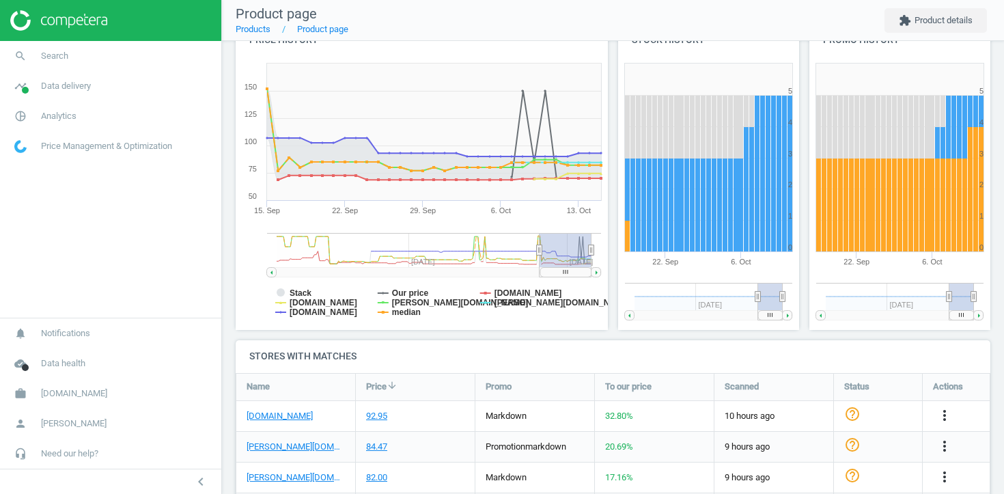
click at [508, 213] on tspan "6. Oct" at bounding box center [501, 210] width 20 height 8
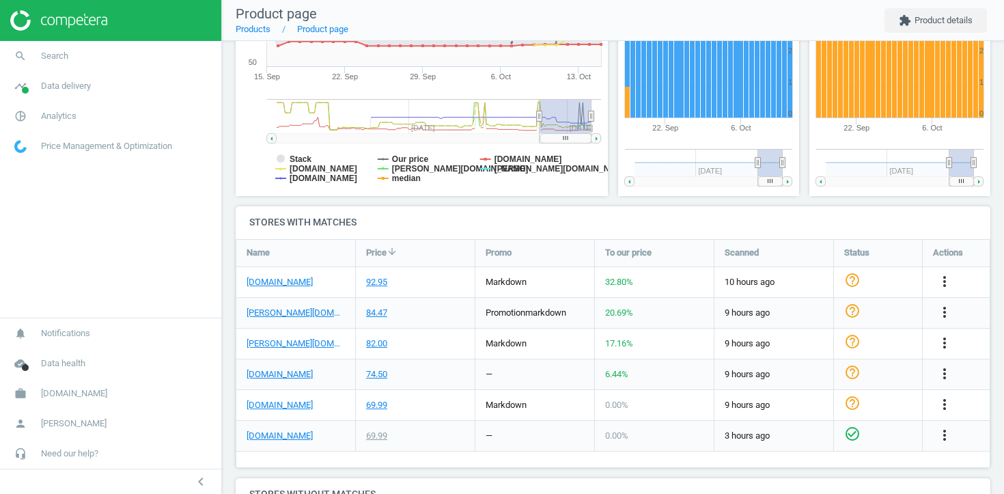
scroll to position [307, 0]
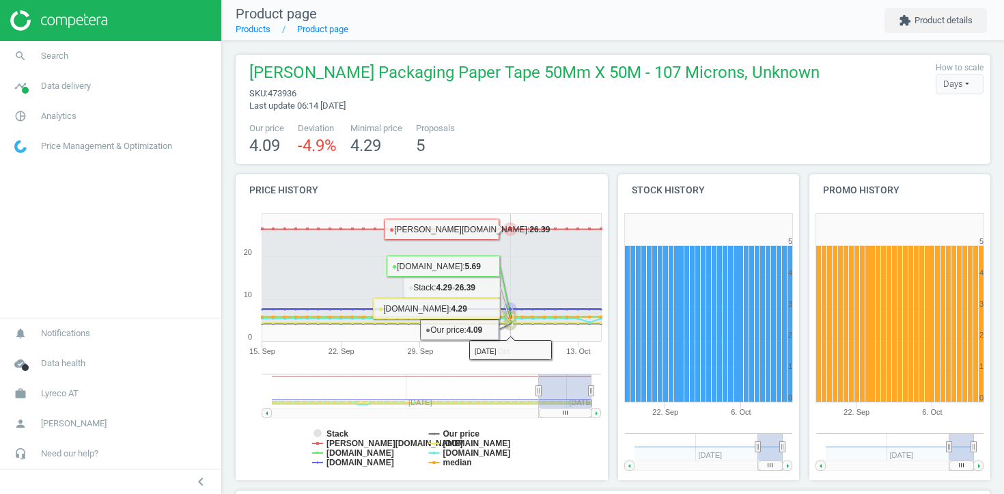
scroll to position [424, 0]
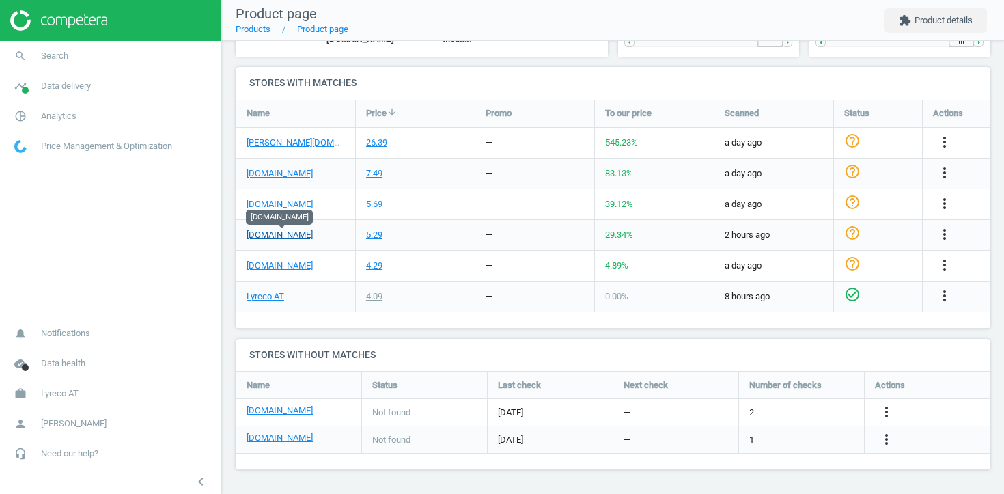
click at [303, 238] on link "[DOMAIN_NAME]" at bounding box center [280, 235] width 66 height 12
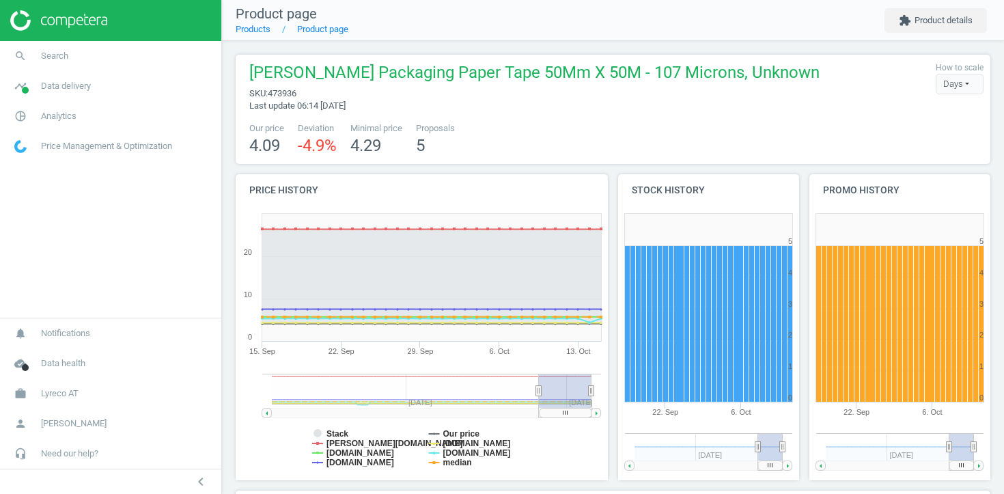
click at [293, 88] on span "473936" at bounding box center [282, 93] width 29 height 10
copy span "473936"
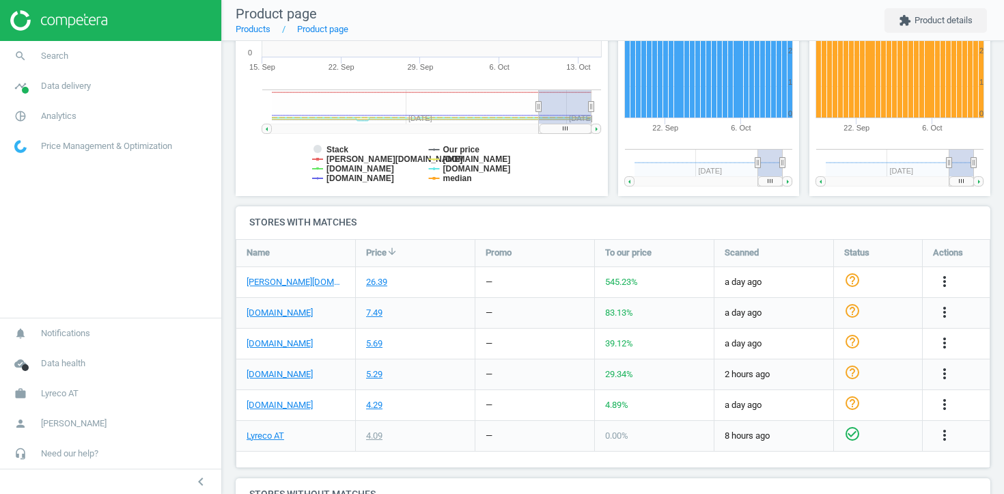
scroll to position [290, 0]
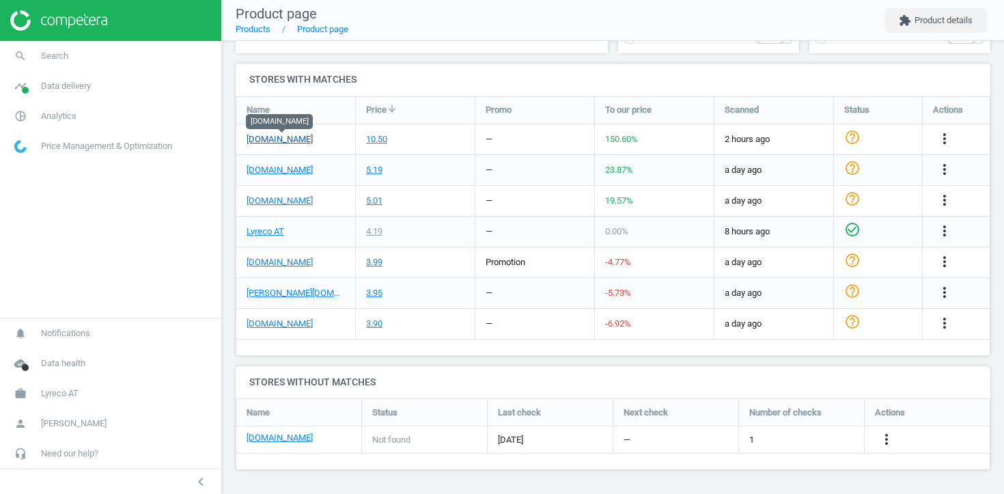
click at [298, 141] on link "[DOMAIN_NAME]" at bounding box center [280, 139] width 66 height 12
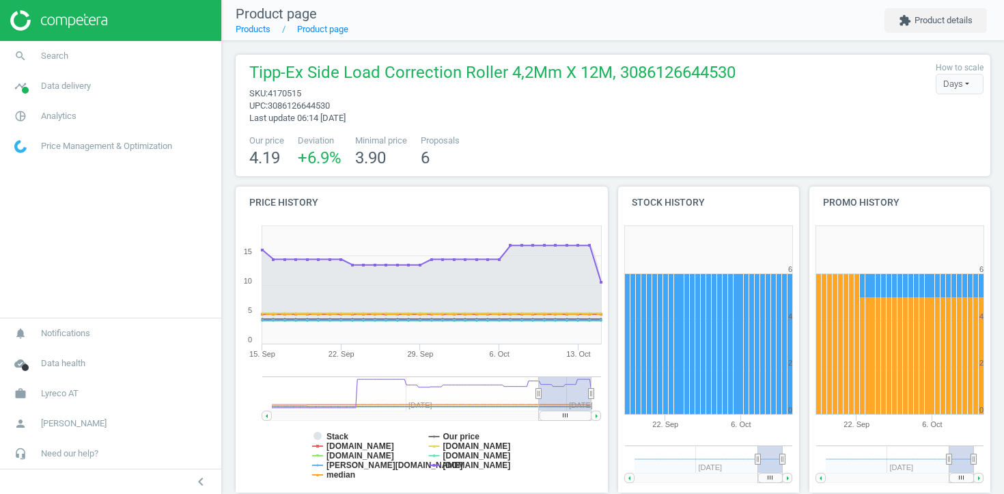
click at [289, 89] on span "4170515" at bounding box center [284, 93] width 33 height 10
copy span "4170515"
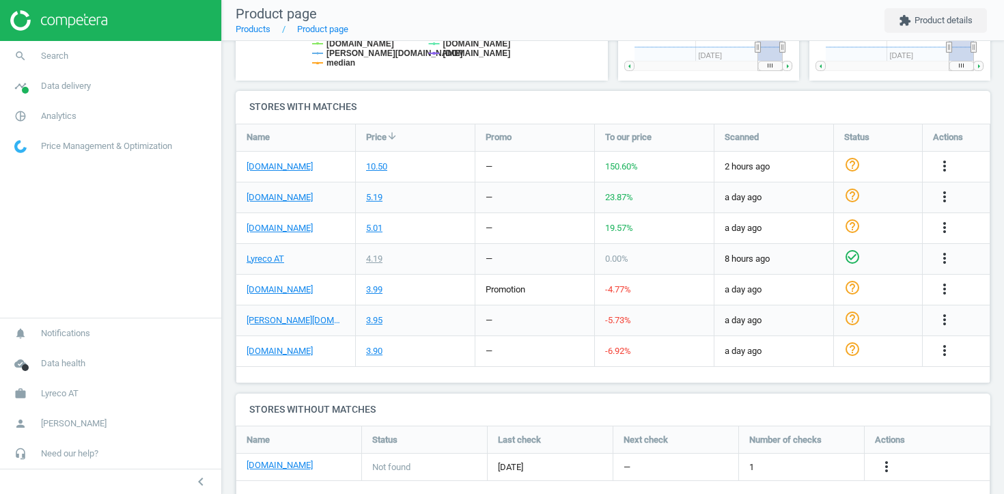
scroll to position [407, 0]
